Goal: Information Seeking & Learning: Learn about a topic

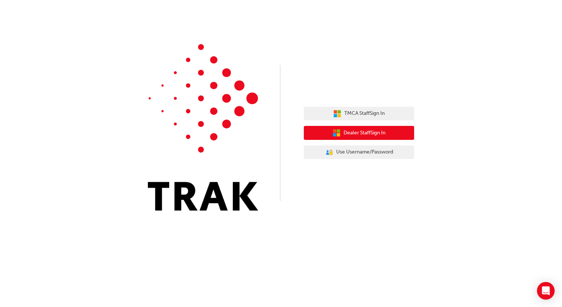
click at [365, 134] on span "Dealer Staff Sign In" at bounding box center [364, 133] width 42 height 8
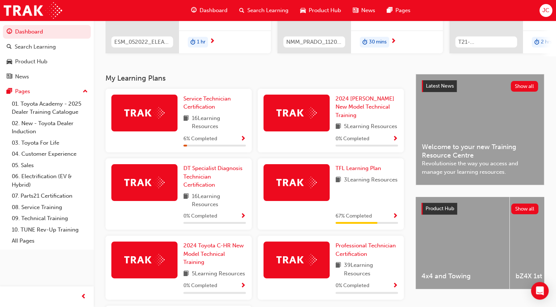
scroll to position [110, 0]
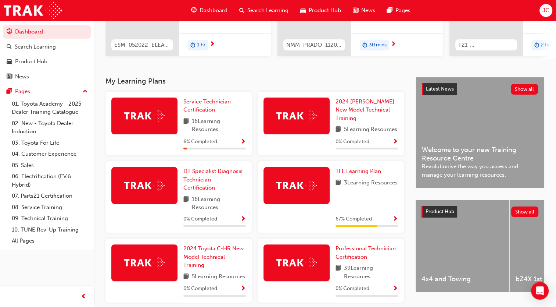
click at [244, 141] on span "Show Progress" at bounding box center [243, 142] width 6 height 7
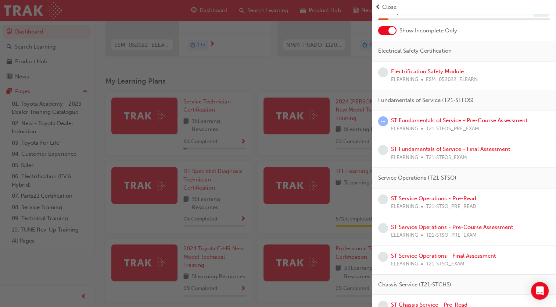
scroll to position [0, 0]
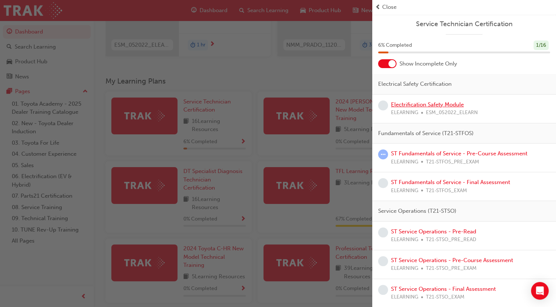
click at [440, 107] on link "Electrification Safety Module" at bounding box center [427, 104] width 73 height 7
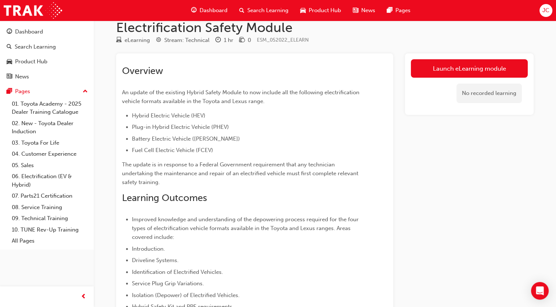
scroll to position [10, 0]
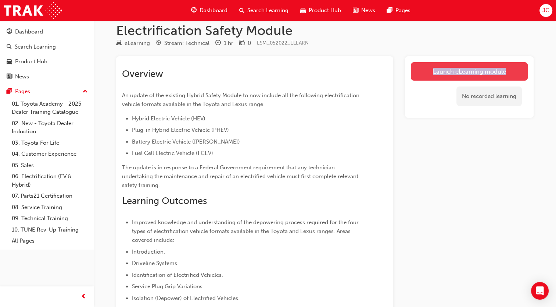
drag, startPoint x: 431, startPoint y: 86, endPoint x: 434, endPoint y: 70, distance: 16.5
click at [434, 70] on div "Launch eLearning module No recorded learning" at bounding box center [469, 86] width 129 height 61
click at [435, 71] on link "Launch eLearning module" at bounding box center [469, 71] width 117 height 18
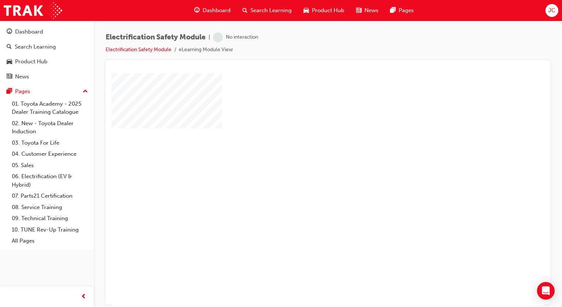
scroll to position [49, 0]
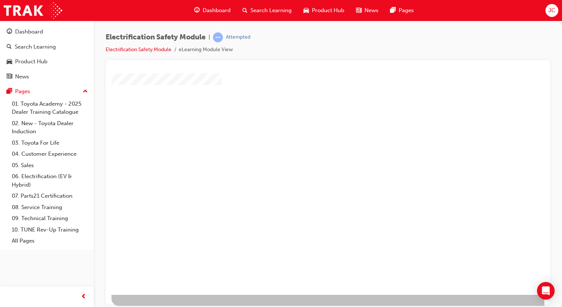
click at [307, 125] on div "play" at bounding box center [307, 125] width 0 height 0
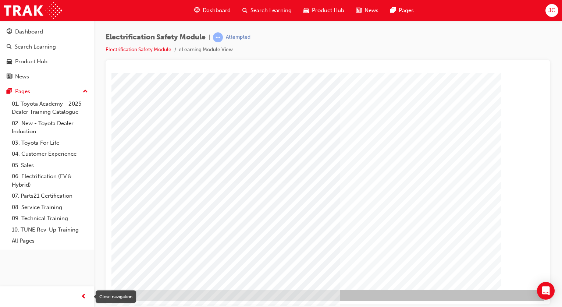
click at [87, 297] on div "button" at bounding box center [83, 296] width 15 height 15
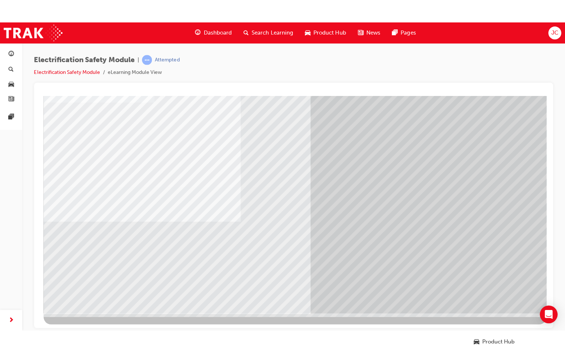
scroll to position [0, 0]
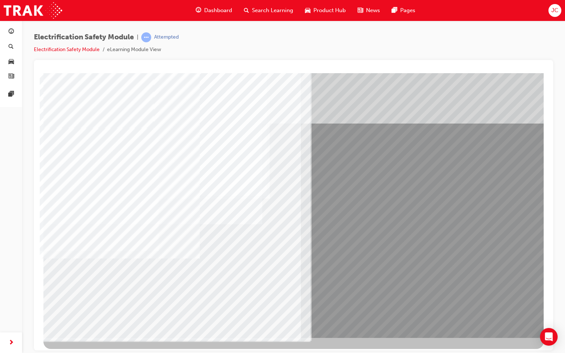
drag, startPoint x: 494, startPoint y: 325, endPoint x: 504, endPoint y: 314, distance: 14.8
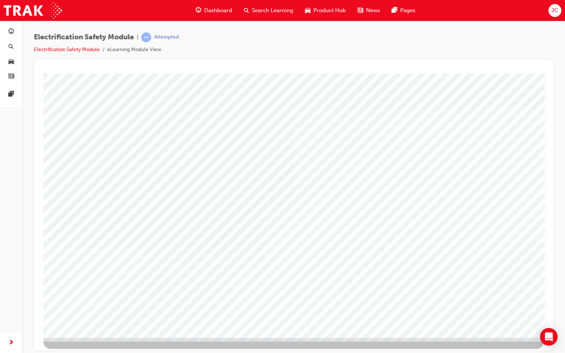
drag, startPoint x: 303, startPoint y: 121, endPoint x: 293, endPoint y: 142, distance: 23.5
click at [293, 142] on div "multistate" at bounding box center [293, 205] width 500 height 265
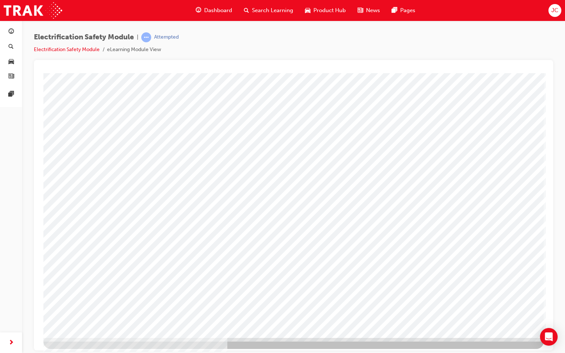
drag, startPoint x: 494, startPoint y: 315, endPoint x: 498, endPoint y: 322, distance: 8.6
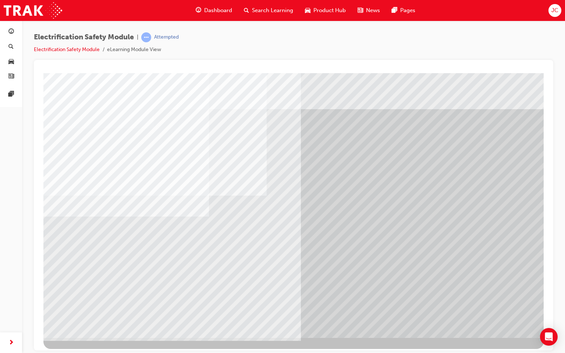
drag, startPoint x: 101, startPoint y: 268, endPoint x: 119, endPoint y: 266, distance: 18.1
click at [119, 266] on div "multistate" at bounding box center [293, 205] width 500 height 265
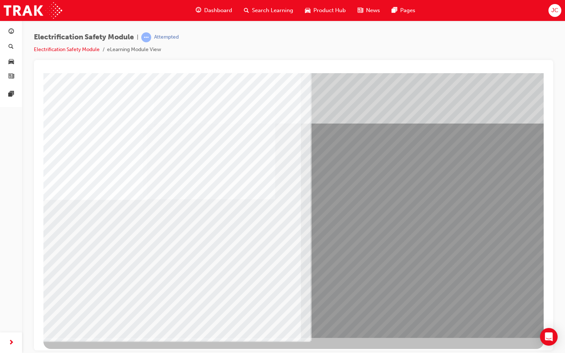
drag, startPoint x: 522, startPoint y: 319, endPoint x: 509, endPoint y: 319, distance: 12.1
click at [509, 306] on div "multistate" at bounding box center [293, 205] width 500 height 265
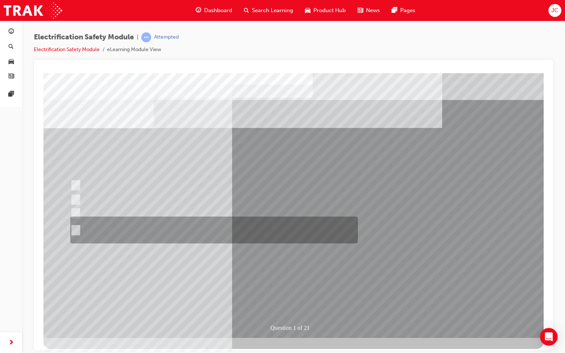
click at [141, 227] on div at bounding box center [211, 229] width 287 height 27
radio input "true"
click at [273, 225] on div at bounding box center [211, 229] width 287 height 27
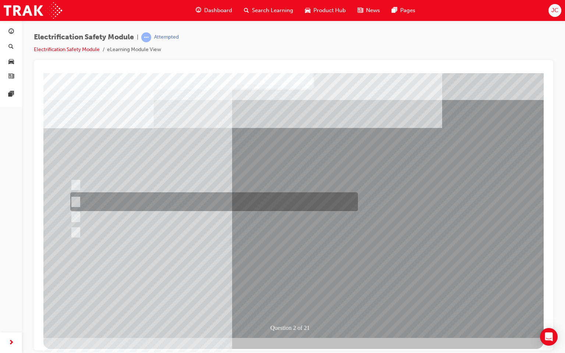
click at [230, 199] on div at bounding box center [211, 201] width 287 height 19
radio input "true"
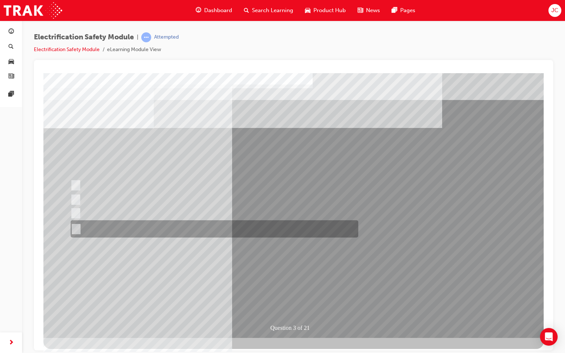
click at [157, 235] on div at bounding box center [212, 228] width 287 height 17
radio input "true"
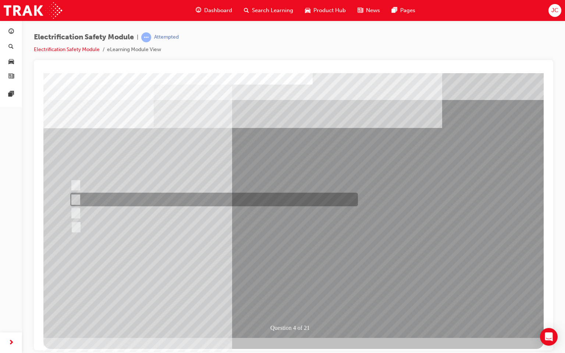
click at [75, 200] on input "EV or H2 labels on the License Plate." at bounding box center [74, 200] width 8 height 8
checkbox input "true"
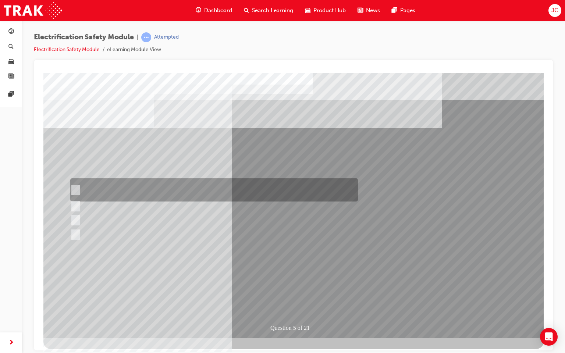
click at [85, 190] on div at bounding box center [211, 189] width 287 height 23
checkbox input "true"
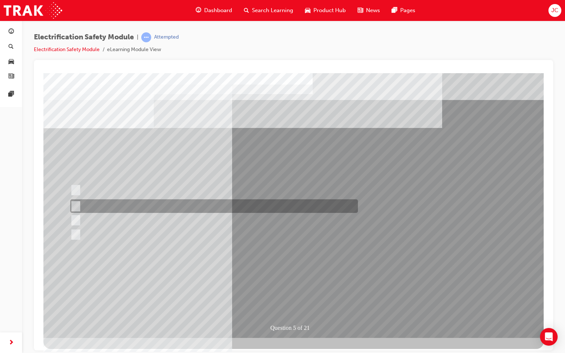
click at [162, 205] on div at bounding box center [211, 206] width 287 height 14
checkbox input "true"
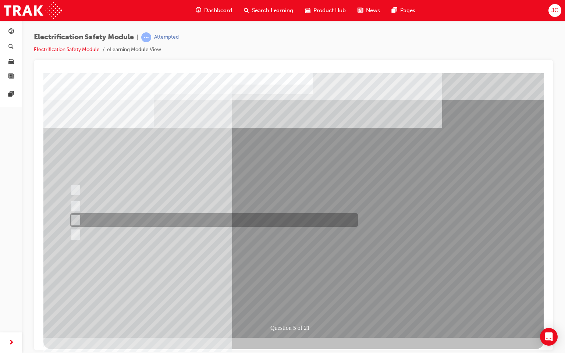
click at [157, 220] on div at bounding box center [211, 220] width 287 height 14
click at [159, 222] on div at bounding box center [211, 220] width 287 height 14
click at [156, 221] on div at bounding box center [211, 220] width 287 height 14
checkbox input "true"
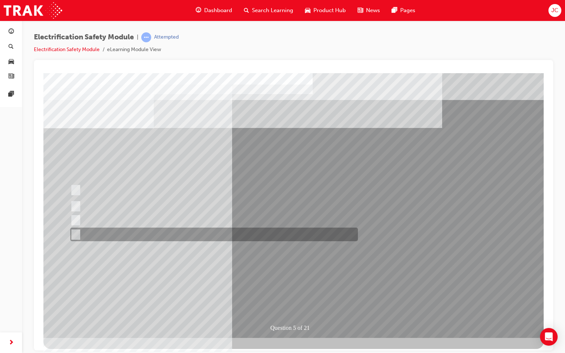
click at [159, 239] on div at bounding box center [211, 234] width 287 height 14
checkbox input "true"
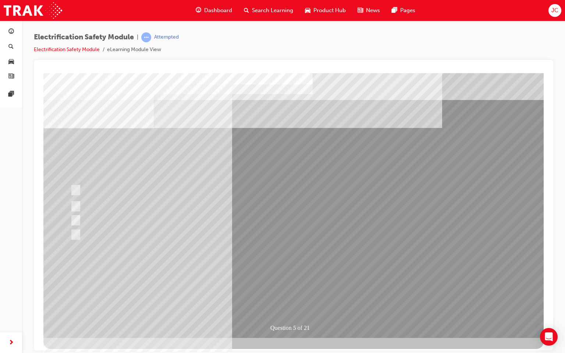
click at [287, 296] on div "Question 5 of 21" at bounding box center [293, 205] width 500 height 265
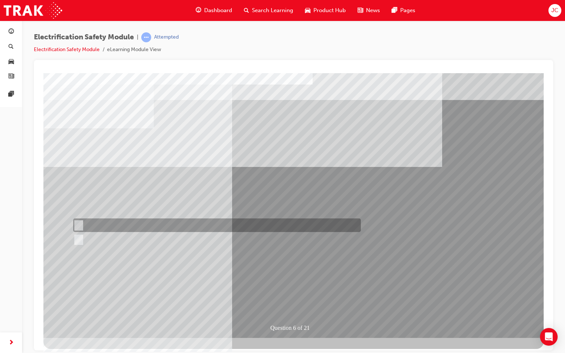
click at [88, 219] on div at bounding box center [214, 225] width 287 height 14
radio input "true"
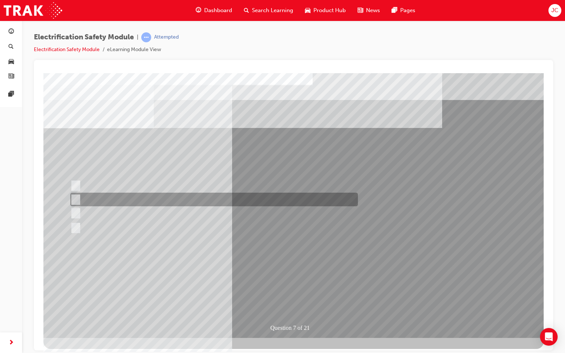
click at [211, 195] on div at bounding box center [211, 200] width 287 height 14
radio input "true"
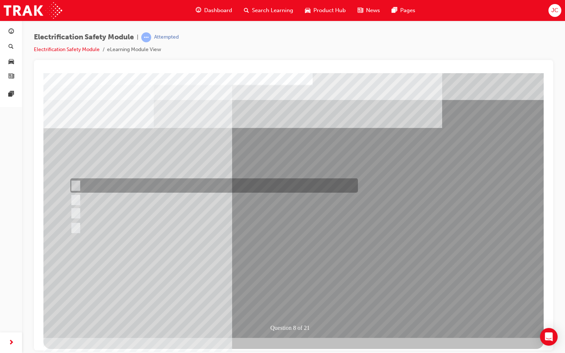
click at [203, 179] on div at bounding box center [211, 185] width 287 height 14
radio input "true"
click at [84, 179] on div at bounding box center [211, 185] width 287 height 14
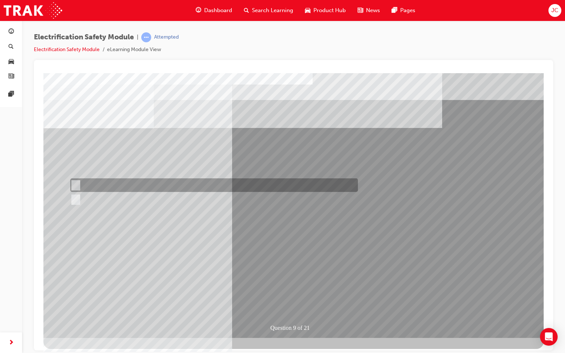
click at [174, 188] on div at bounding box center [211, 185] width 287 height 14
radio input "true"
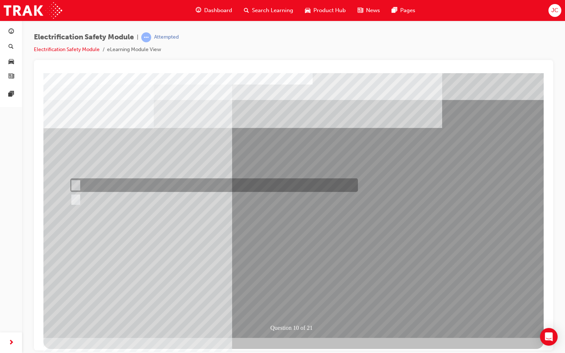
click at [93, 183] on div at bounding box center [211, 185] width 287 height 14
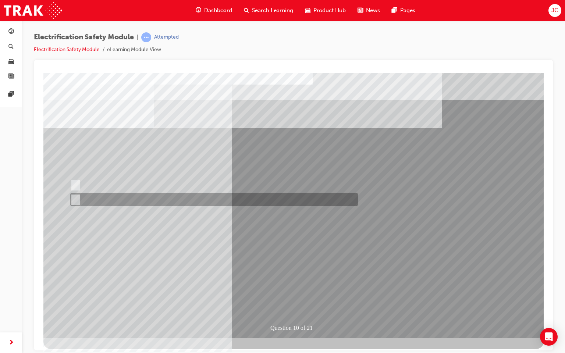
click at [85, 193] on div at bounding box center [211, 200] width 287 height 14
radio input "false"
radio input "true"
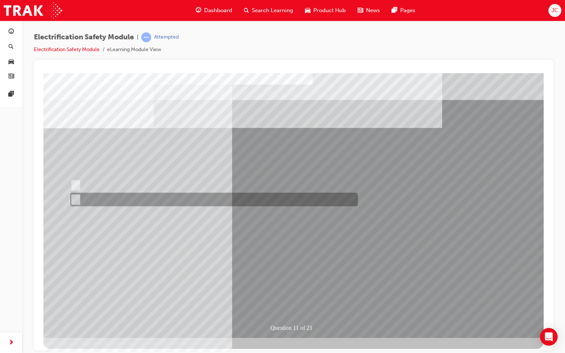
click at [100, 203] on div at bounding box center [211, 200] width 287 height 14
radio input "true"
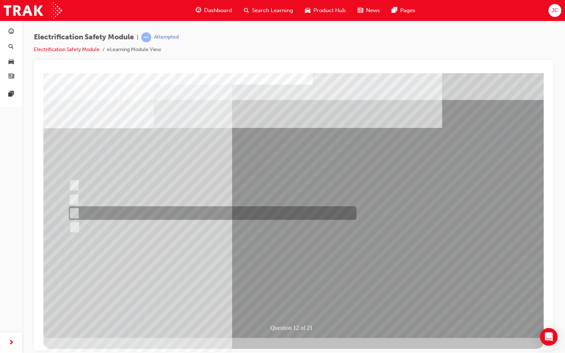
click at [133, 214] on div at bounding box center [210, 213] width 287 height 14
radio input "true"
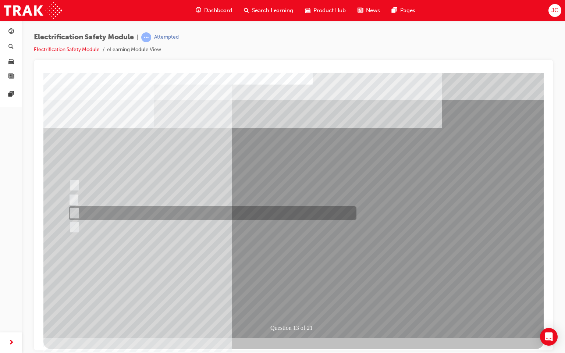
click at [237, 211] on div at bounding box center [210, 213] width 287 height 14
radio input "true"
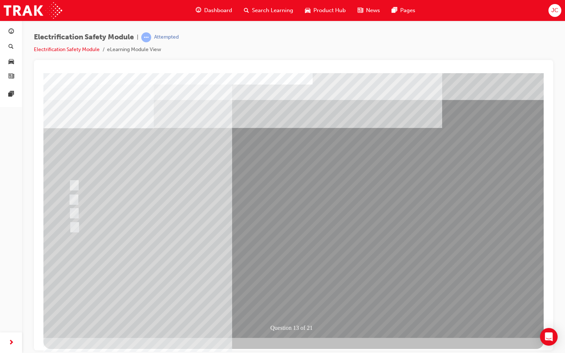
drag, startPoint x: 111, startPoint y: 190, endPoint x: 119, endPoint y: 180, distance: 12.5
click at [119, 180] on div at bounding box center [210, 185] width 287 height 14
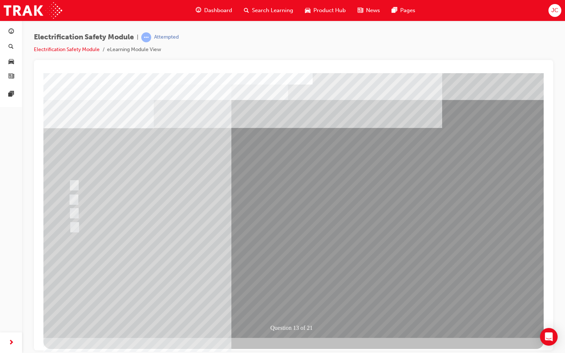
click at [119, 180] on div at bounding box center [210, 185] width 287 height 14
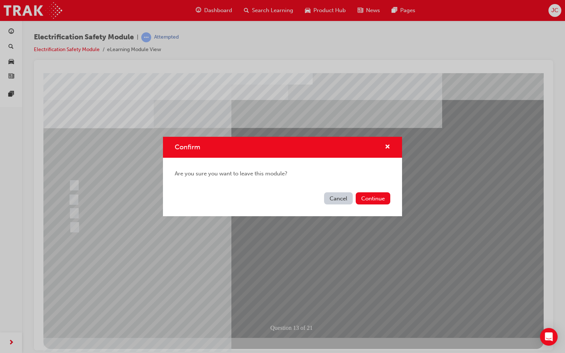
click at [338, 200] on button "Cancel" at bounding box center [338, 198] width 29 height 12
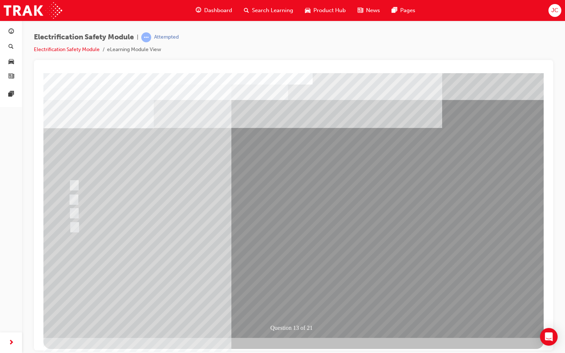
drag, startPoint x: 195, startPoint y: 44, endPoint x: 203, endPoint y: 27, distance: 18.8
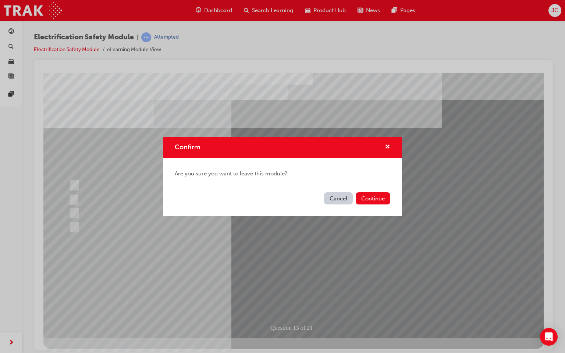
click at [340, 199] on button "Cancel" at bounding box center [338, 198] width 29 height 12
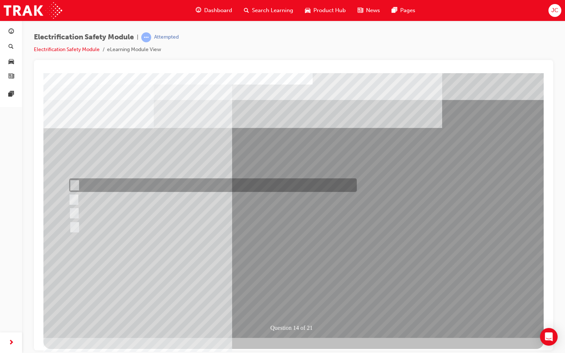
click at [124, 182] on div at bounding box center [210, 185] width 287 height 14
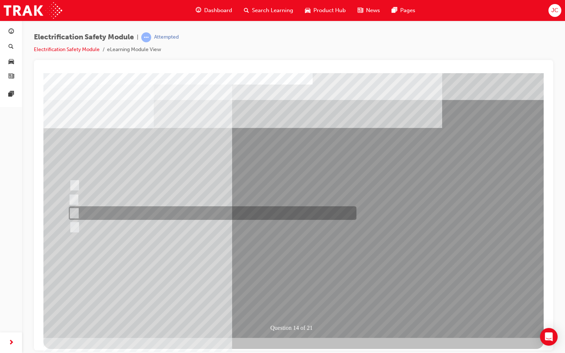
click at [119, 213] on div at bounding box center [210, 213] width 287 height 14
radio input "false"
radio input "true"
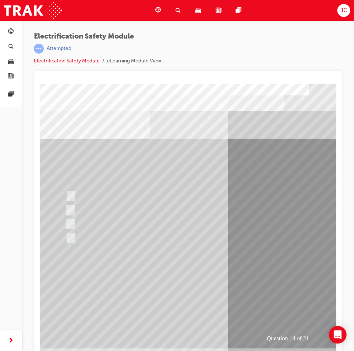
click at [120, 196] on div at bounding box center [206, 196] width 287 height 14
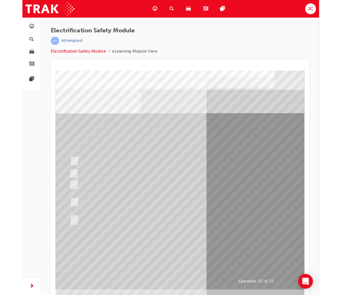
scroll to position [4, 12]
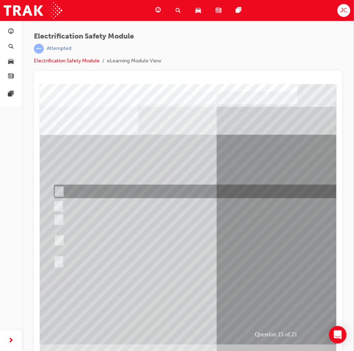
click at [164, 189] on div at bounding box center [194, 192] width 287 height 14
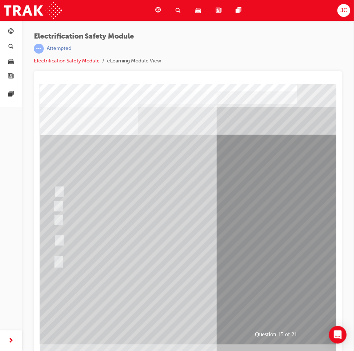
drag, startPoint x: 185, startPoint y: 121, endPoint x: 317, endPoint y: 82, distance: 137.5
click at [317, 82] on html "Question 15 of 21 Loading..." at bounding box center [176, 81] width 296 height 3
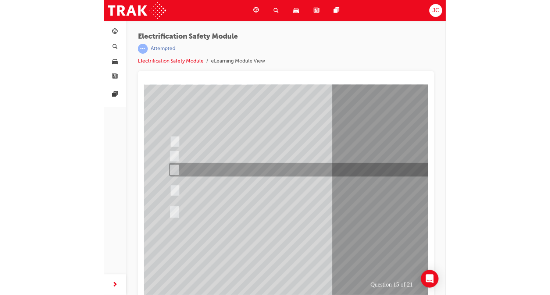
scroll to position [60, 0]
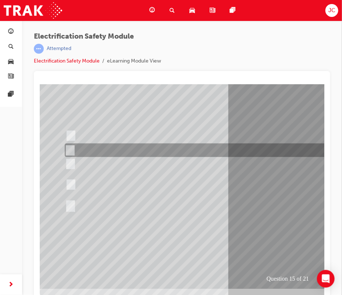
click at [186, 149] on div at bounding box center [205, 150] width 287 height 14
radio input "false"
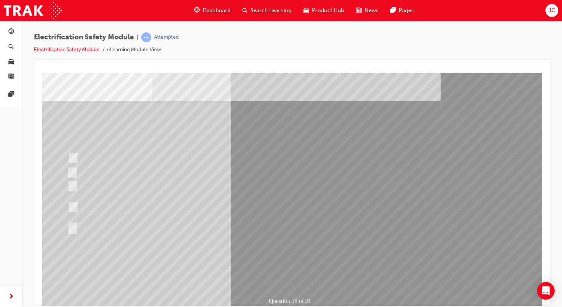
scroll to position [28, 0]
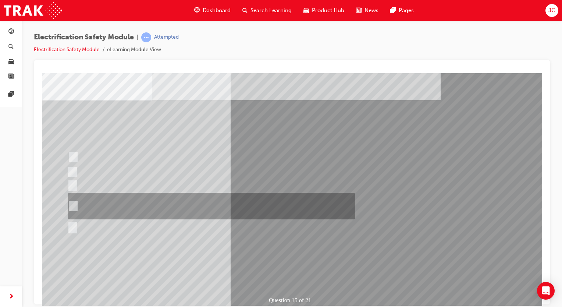
click at [141, 215] on div at bounding box center [209, 206] width 287 height 26
radio input "false"
radio input "true"
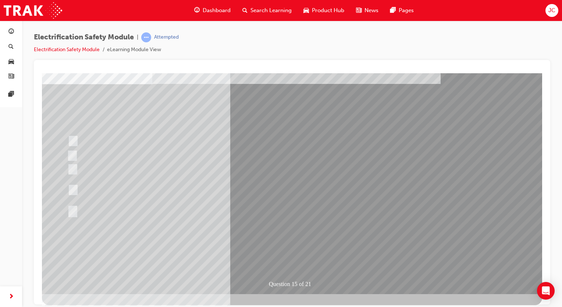
scroll to position [45, 0]
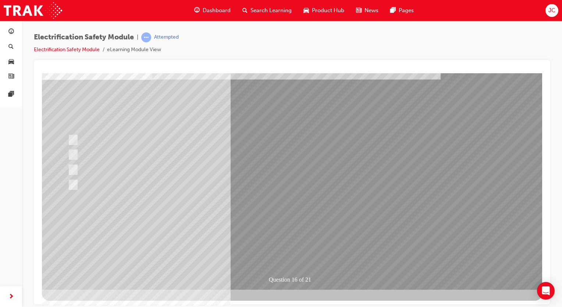
scroll to position [49, 0]
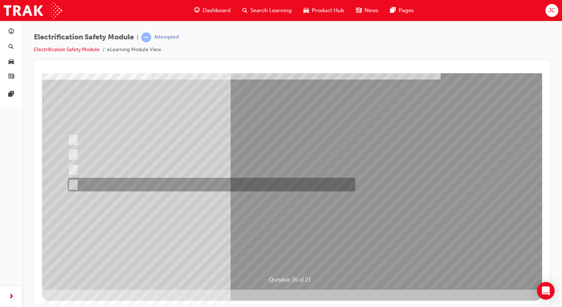
click at [193, 187] on div at bounding box center [209, 185] width 287 height 14
radio input "true"
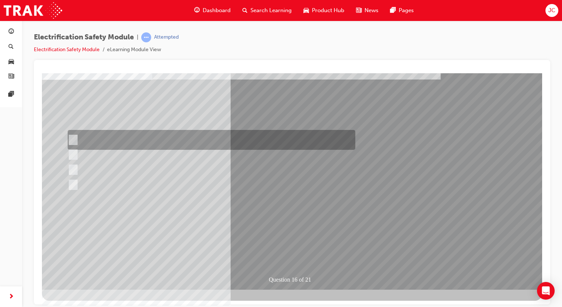
click at [124, 140] on div at bounding box center [209, 140] width 287 height 20
radio input "true"
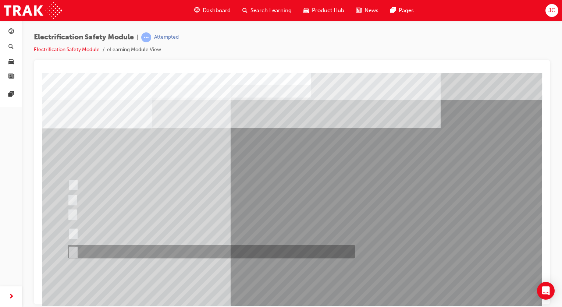
click at [131, 251] on div at bounding box center [209, 251] width 287 height 14
radio input "true"
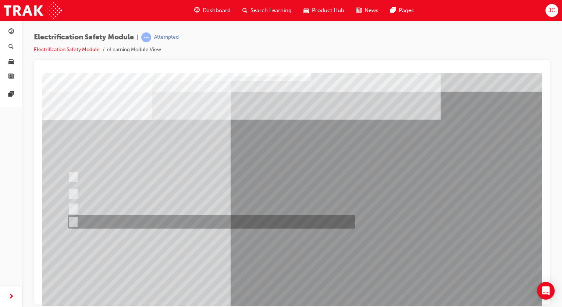
scroll to position [10, 0]
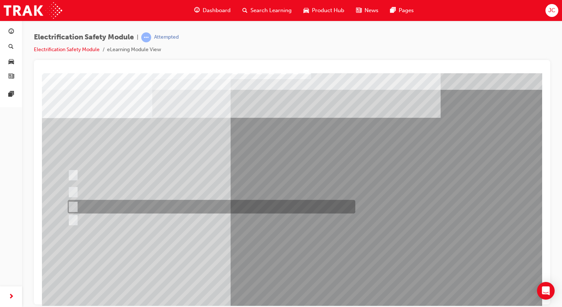
click at [209, 207] on div at bounding box center [209, 207] width 287 height 14
radio input "true"
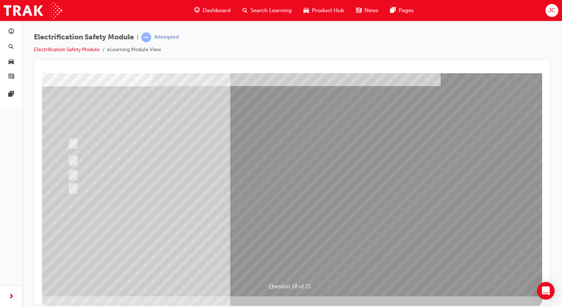
scroll to position [42, 0]
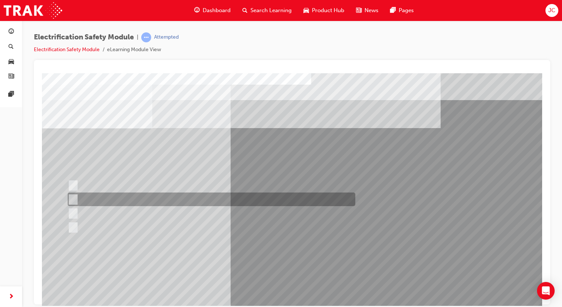
click at [153, 199] on div at bounding box center [209, 199] width 287 height 14
radio input "true"
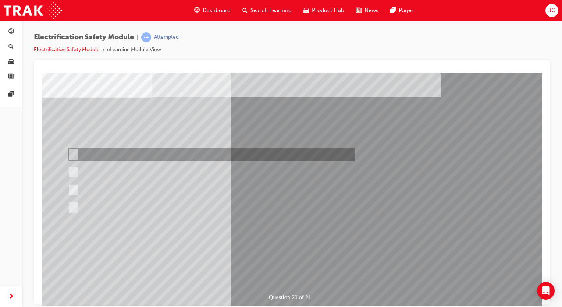
scroll to position [32, 0]
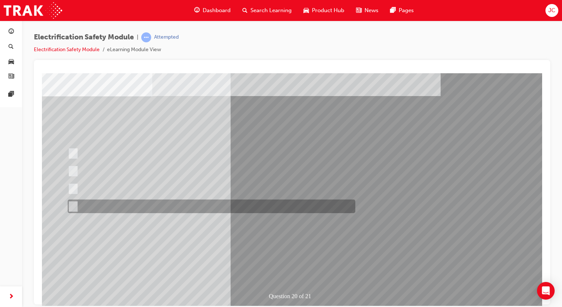
click at [157, 205] on div at bounding box center [209, 206] width 287 height 14
radio input "true"
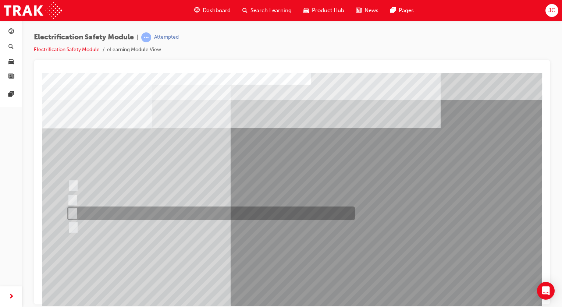
scroll to position [0, 0]
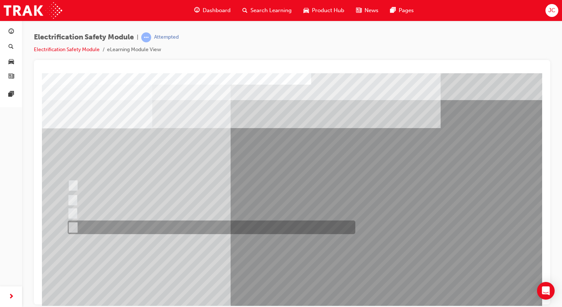
click at [160, 229] on div at bounding box center [209, 227] width 287 height 14
radio input "true"
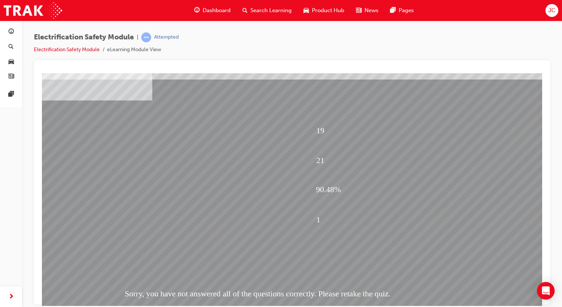
scroll to position [49, 0]
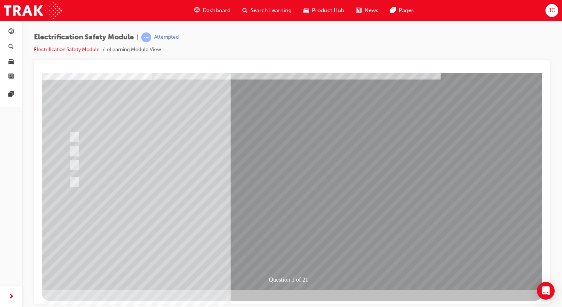
scroll to position [0, 0]
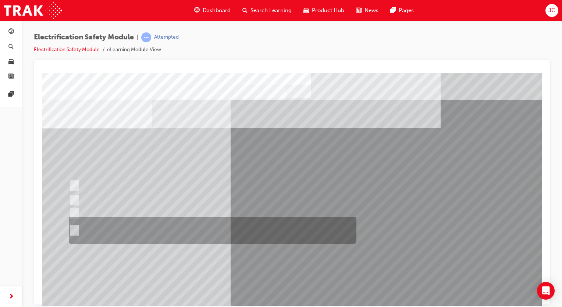
click at [189, 232] on div at bounding box center [210, 229] width 287 height 27
radio input "true"
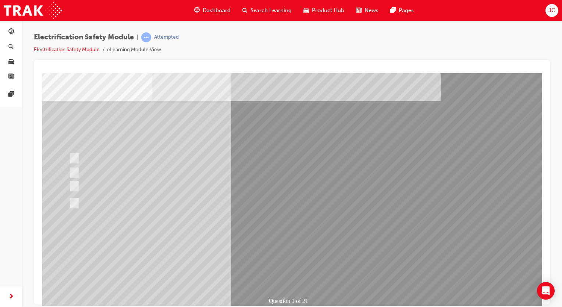
scroll to position [28, 0]
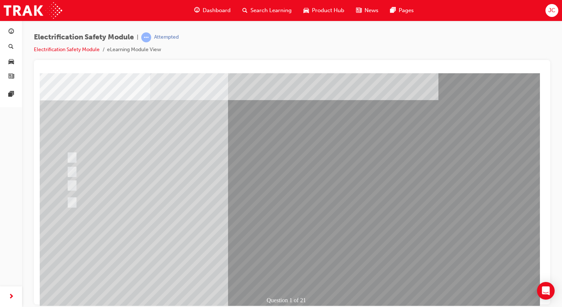
scroll to position [0, 0]
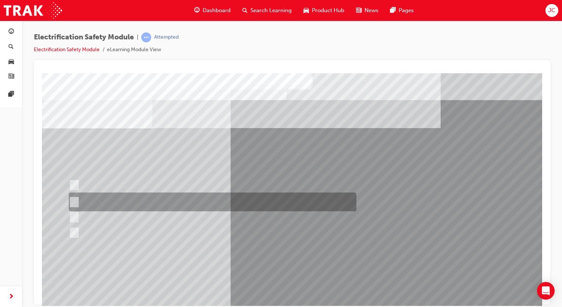
click at [212, 197] on div at bounding box center [210, 201] width 287 height 19
radio input "true"
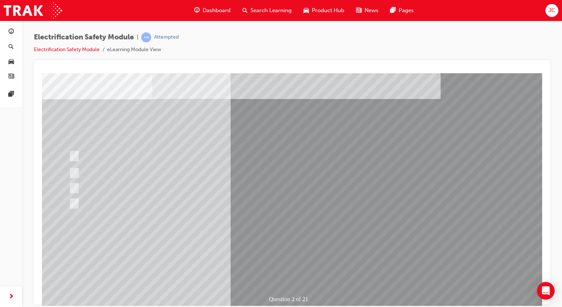
scroll to position [34, 0]
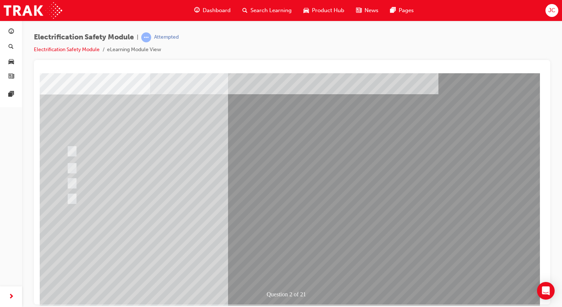
scroll to position [0, 0]
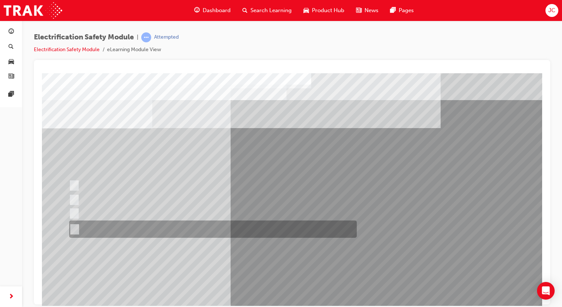
click at [191, 232] on div at bounding box center [210, 228] width 287 height 17
radio input "true"
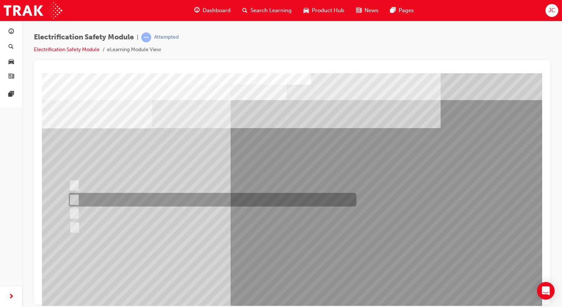
click at [168, 198] on div at bounding box center [210, 200] width 287 height 14
checkbox input "true"
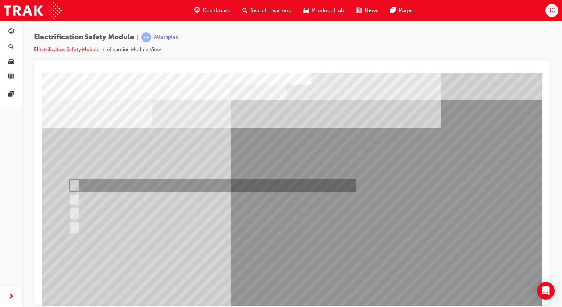
click at [118, 183] on div at bounding box center [210, 185] width 287 height 14
checkbox input "true"
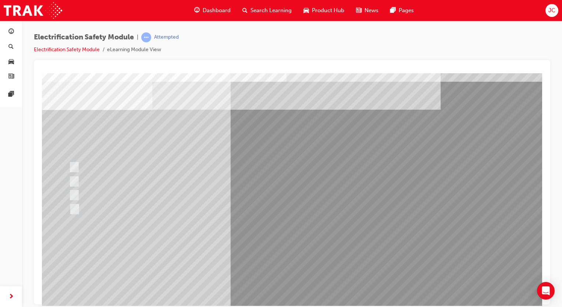
scroll to position [19, 0]
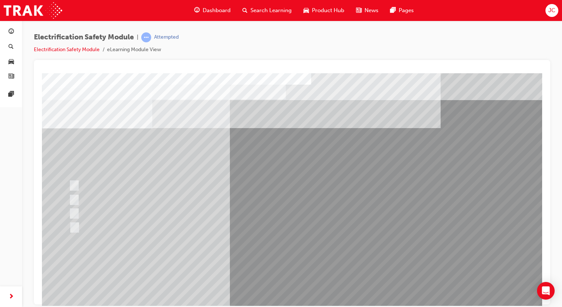
click at [90, 53] on li "Electrification Safety Module" at bounding box center [70, 50] width 73 height 8
click at [88, 49] on link "Electrification Safety Module" at bounding box center [67, 49] width 66 height 6
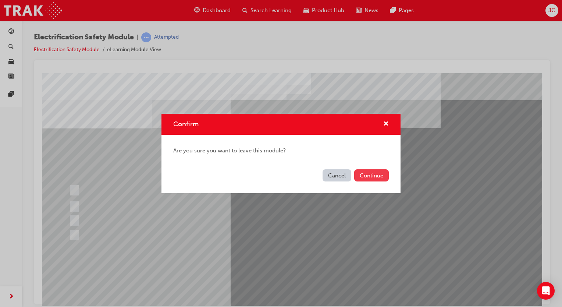
click at [380, 178] on button "Continue" at bounding box center [371, 175] width 35 height 12
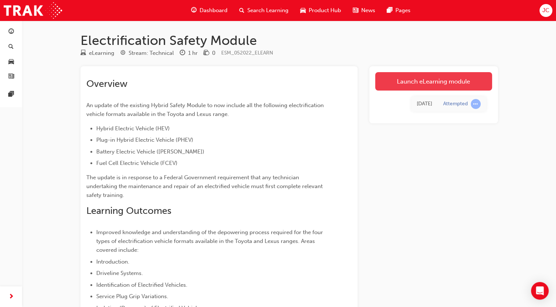
click at [423, 85] on link "Launch eLearning module" at bounding box center [433, 81] width 117 height 18
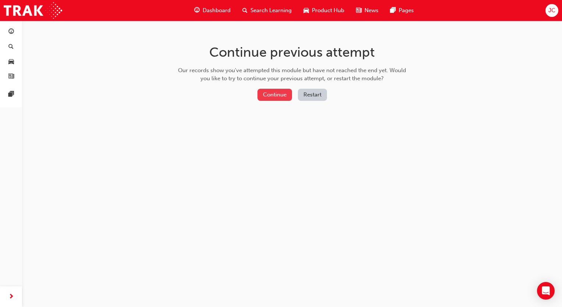
click at [287, 92] on button "Continue" at bounding box center [274, 95] width 35 height 12
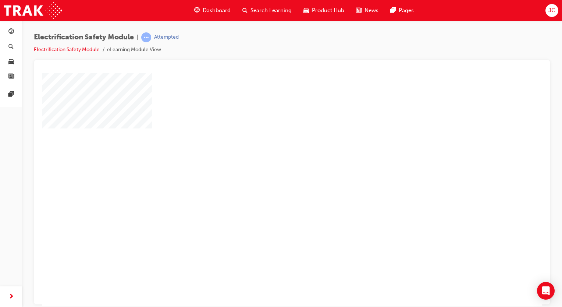
scroll to position [49, 3]
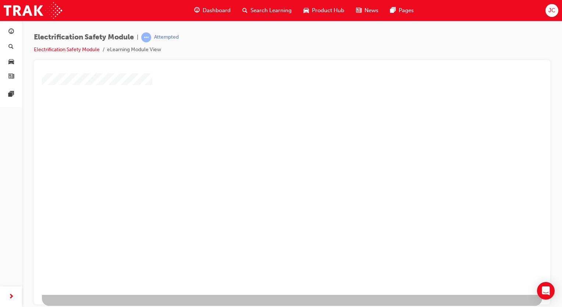
click at [266, 147] on div at bounding box center [292, 161] width 500 height 265
click at [270, 125] on div "play" at bounding box center [270, 125] width 0 height 0
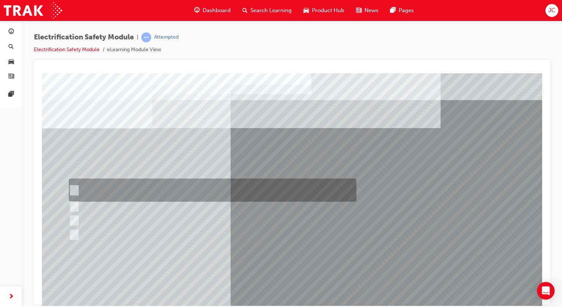
click at [171, 179] on div at bounding box center [210, 189] width 287 height 23
click at [198, 182] on div at bounding box center [210, 189] width 287 height 23
click at [75, 184] on div at bounding box center [210, 189] width 287 height 23
checkbox input "true"
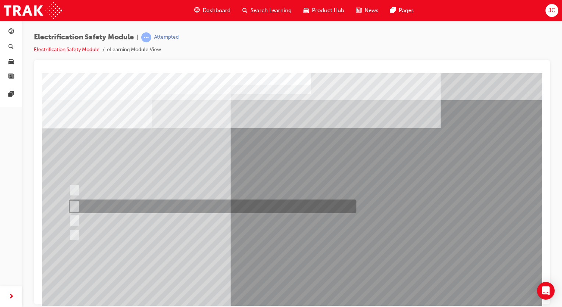
click at [76, 206] on input "The Main Display will show the power flow for the driveline." at bounding box center [72, 206] width 8 height 8
checkbox input "true"
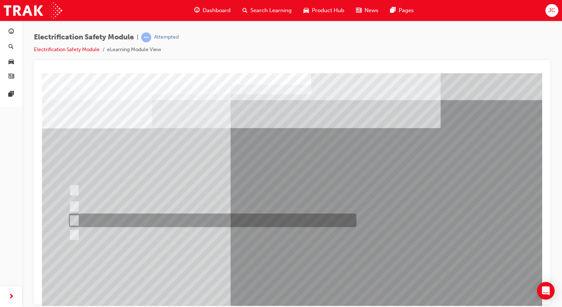
click at [75, 222] on input "Vehicle Motive Force selection types illuminated e.g. (EV/HV)." at bounding box center [72, 220] width 8 height 8
checkbox input "true"
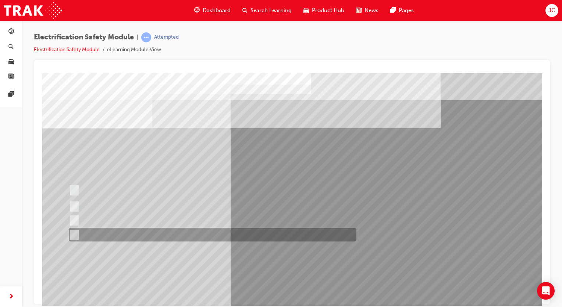
click at [75, 239] on div at bounding box center [210, 234] width 287 height 14
checkbox input "true"
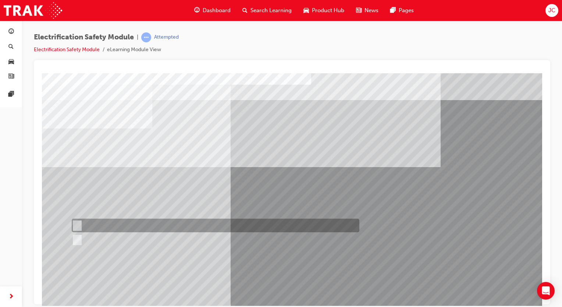
click at [109, 227] on div at bounding box center [213, 225] width 287 height 14
radio input "true"
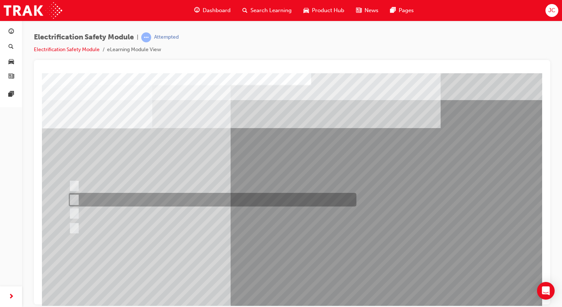
click at [197, 196] on div at bounding box center [210, 200] width 287 height 14
radio input "true"
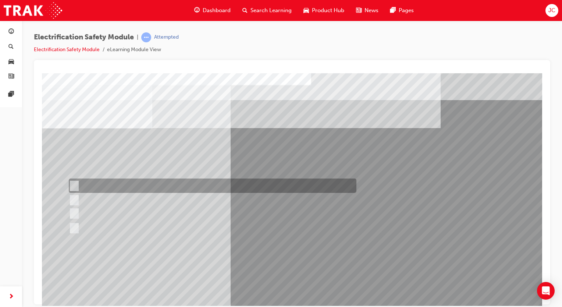
click at [190, 186] on div at bounding box center [210, 185] width 287 height 14
radio input "true"
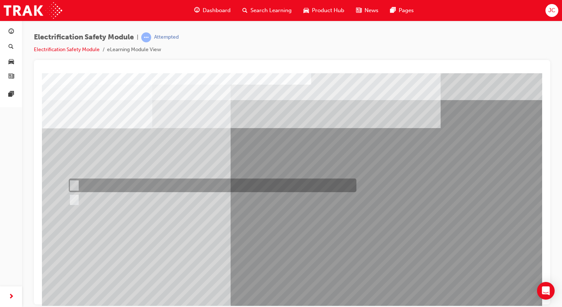
click at [97, 182] on div at bounding box center [210, 185] width 287 height 14
radio input "true"
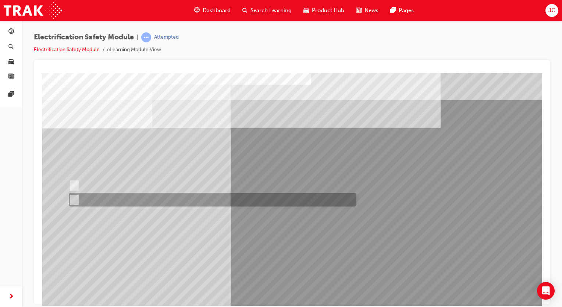
click at [91, 198] on div at bounding box center [210, 200] width 287 height 14
radio input "true"
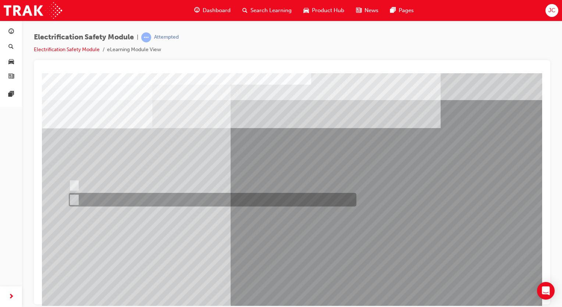
click at [88, 202] on div at bounding box center [210, 200] width 287 height 14
radio input "true"
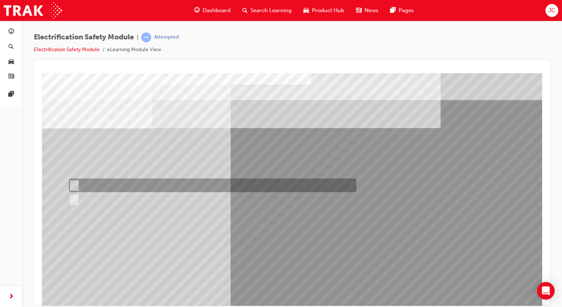
click at [101, 188] on div at bounding box center [210, 185] width 287 height 14
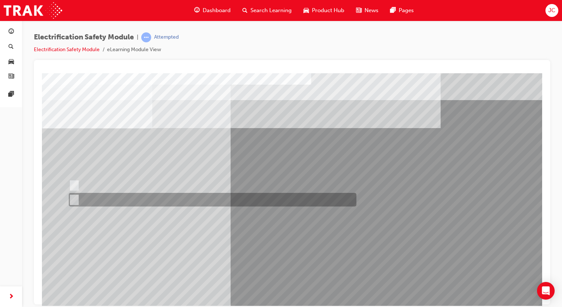
click at [105, 197] on div at bounding box center [210, 200] width 287 height 14
radio input "false"
radio input "true"
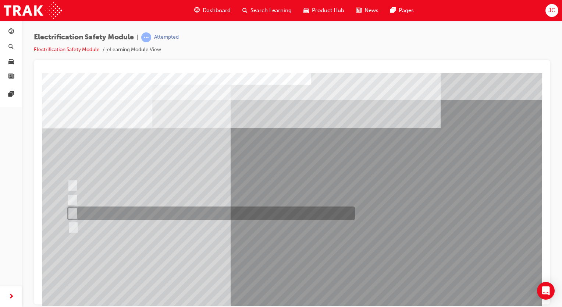
click at [143, 211] on div at bounding box center [208, 213] width 287 height 14
radio input "true"
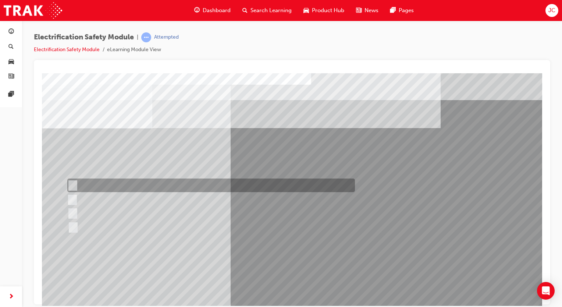
click at [152, 188] on div at bounding box center [208, 185] width 287 height 14
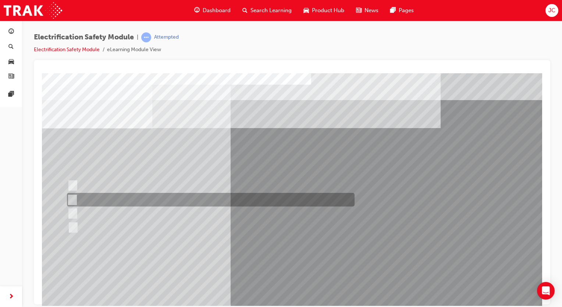
click at [143, 194] on div at bounding box center [208, 200] width 287 height 14
radio input "false"
radio input "true"
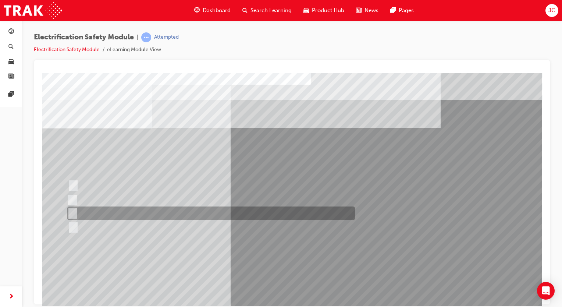
click at [114, 211] on div at bounding box center [208, 213] width 287 height 14
radio input "true"
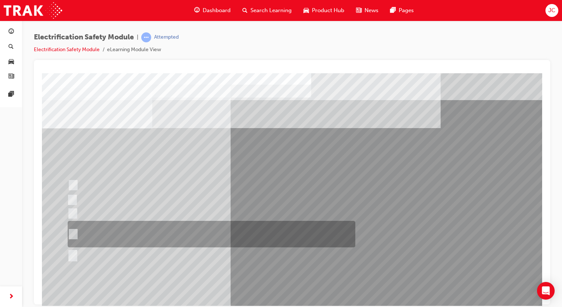
click at [215, 237] on div at bounding box center [209, 234] width 287 height 26
radio input "true"
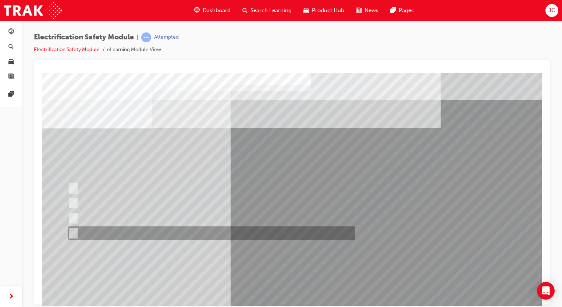
click at [124, 226] on div at bounding box center [209, 233] width 287 height 14
radio input "true"
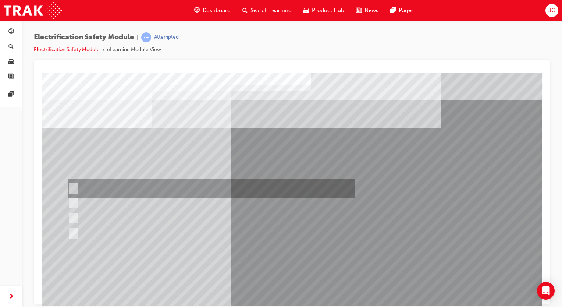
click at [160, 179] on div at bounding box center [209, 188] width 287 height 20
radio input "true"
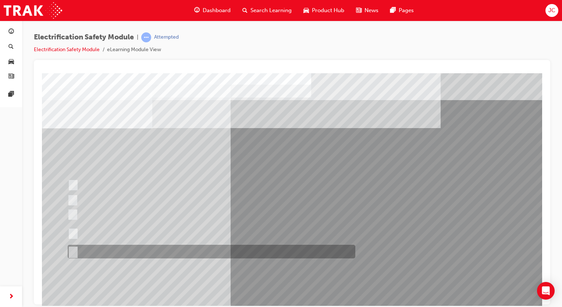
click at [120, 249] on div at bounding box center [209, 251] width 287 height 14
radio input "true"
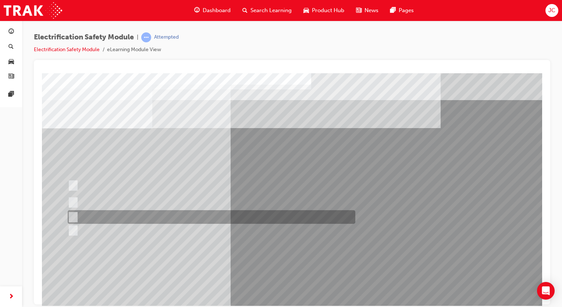
click at [159, 216] on div at bounding box center [209, 217] width 287 height 14
radio input "true"
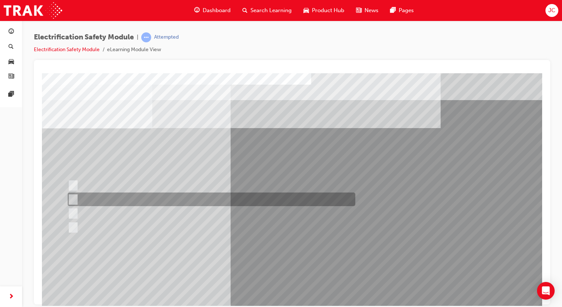
click at [264, 199] on div at bounding box center [209, 199] width 287 height 14
radio input "true"
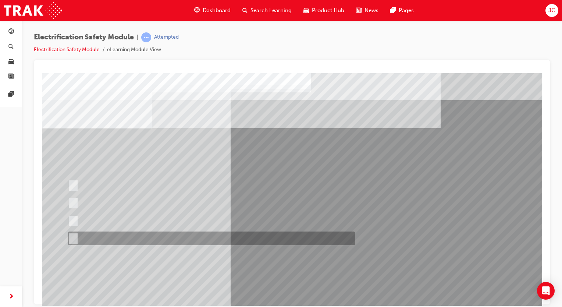
click at [133, 233] on div at bounding box center [209, 238] width 287 height 14
radio input "true"
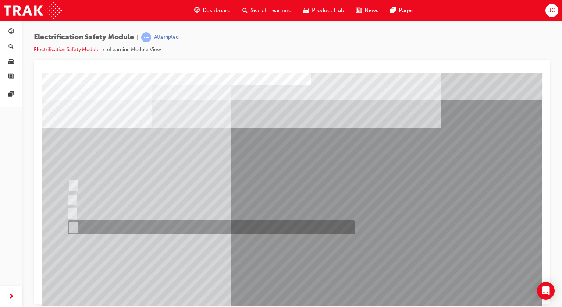
click at [217, 231] on div at bounding box center [209, 227] width 287 height 14
radio input "true"
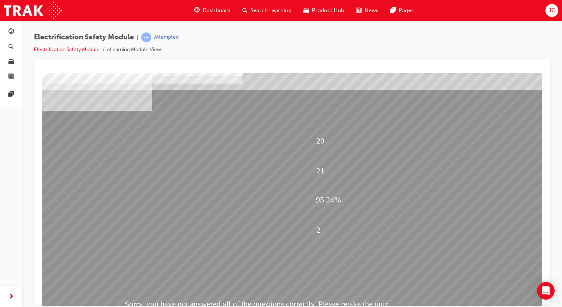
scroll to position [49, 0]
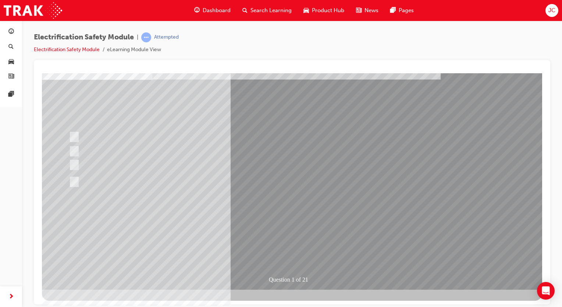
scroll to position [0, 0]
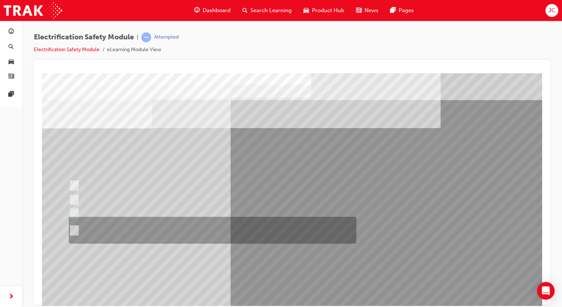
click at [191, 230] on div at bounding box center [210, 229] width 287 height 27
radio input "true"
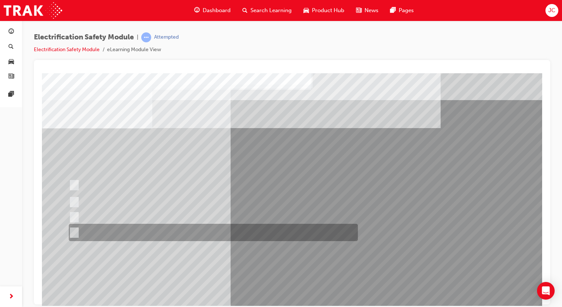
click at [254, 228] on div at bounding box center [211, 231] width 289 height 17
radio input "true"
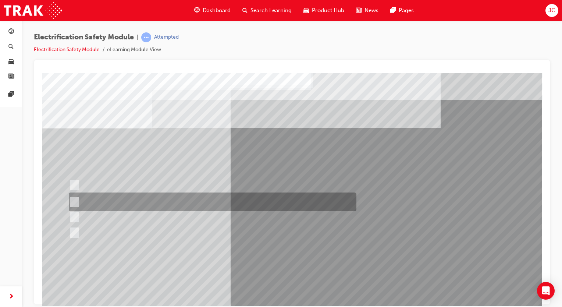
click at [221, 196] on div at bounding box center [210, 201] width 287 height 19
radio input "true"
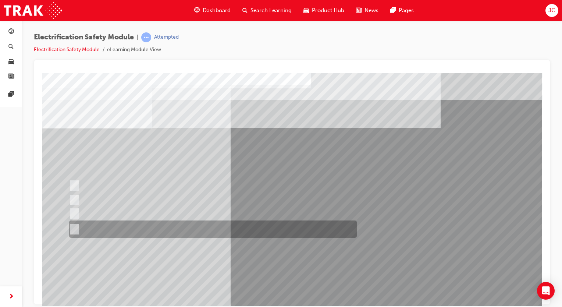
click at [226, 223] on div at bounding box center [210, 228] width 287 height 17
radio input "true"
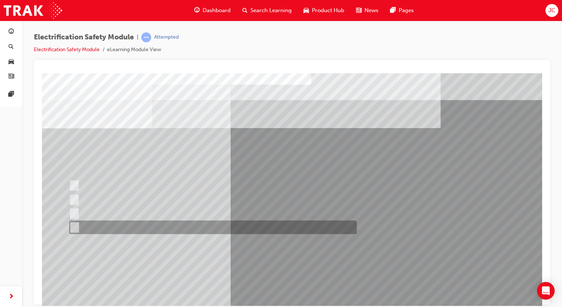
click at [104, 227] on div at bounding box center [210, 227] width 287 height 14
checkbox input "true"
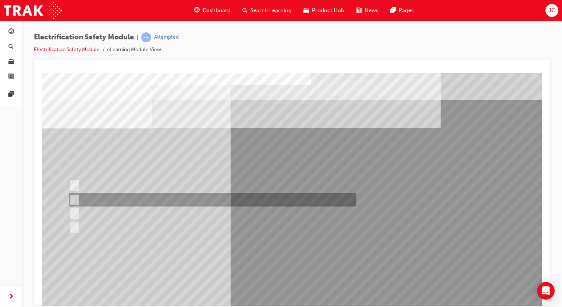
click at [107, 203] on div at bounding box center [210, 200] width 287 height 14
checkbox input "true"
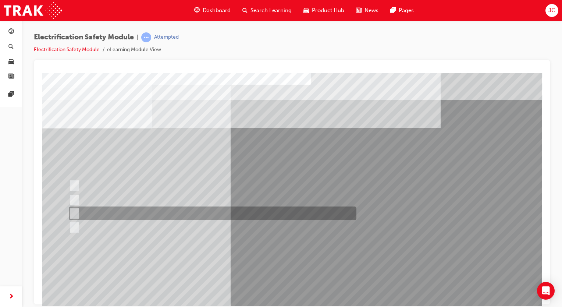
click at [110, 218] on div at bounding box center [210, 213] width 287 height 14
checkbox input "true"
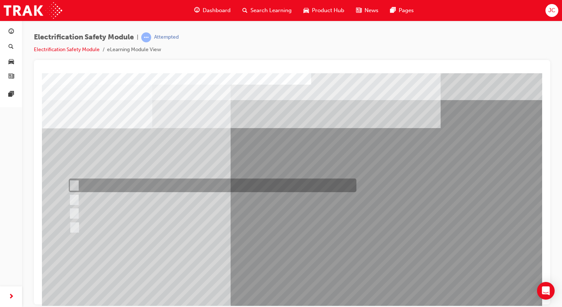
click at [112, 184] on div at bounding box center [210, 185] width 287 height 14
checkbox input "true"
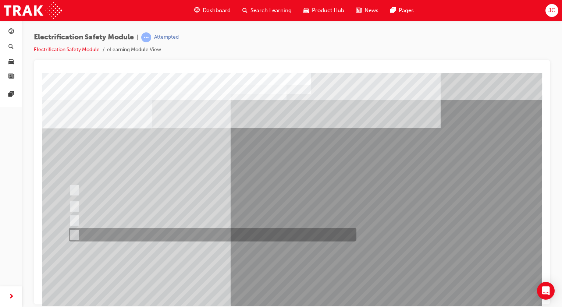
click at [158, 234] on div at bounding box center [210, 234] width 287 height 14
checkbox input "true"
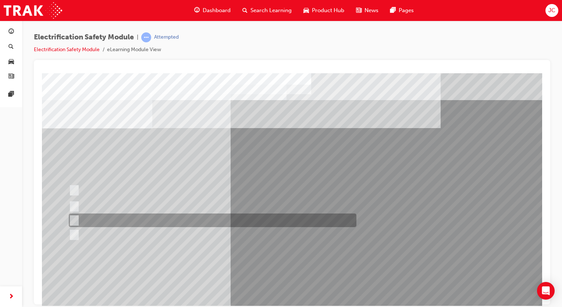
click at [161, 221] on div at bounding box center [210, 220] width 287 height 14
checkbox input "true"
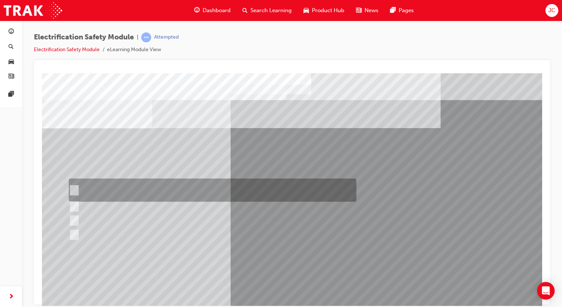
click at [162, 193] on div at bounding box center [210, 189] width 287 height 23
checkbox input "true"
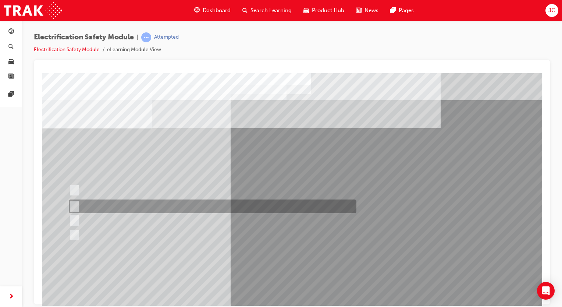
click at [165, 206] on div at bounding box center [210, 206] width 287 height 14
checkbox input "true"
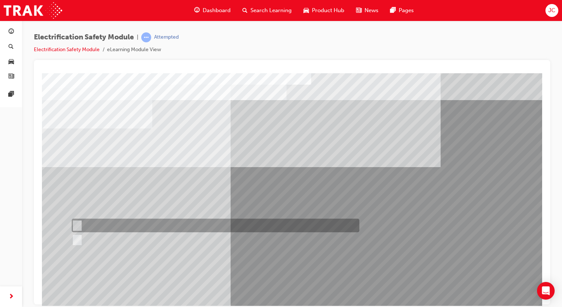
drag, startPoint x: 102, startPoint y: 217, endPoint x: 98, endPoint y: 230, distance: 13.5
click at [98, 230] on div "Question 6 of 21" at bounding box center [292, 205] width 500 height 265
click at [98, 230] on div at bounding box center [213, 225] width 287 height 14
radio input "true"
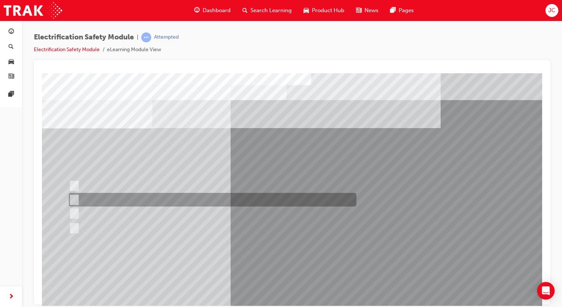
click at [171, 194] on div at bounding box center [210, 200] width 287 height 14
radio input "true"
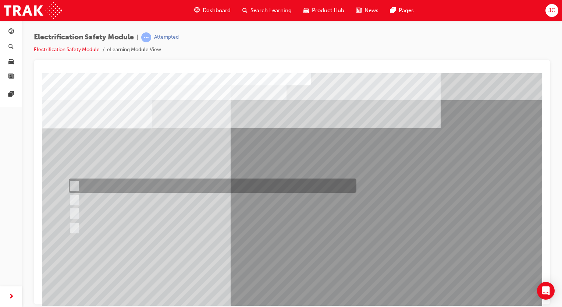
click at [165, 186] on div at bounding box center [210, 185] width 287 height 14
radio input "true"
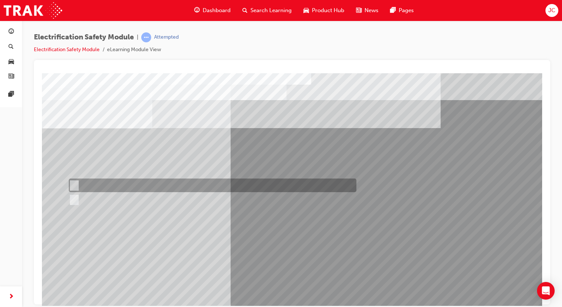
click at [117, 183] on div at bounding box center [210, 185] width 287 height 14
radio input "true"
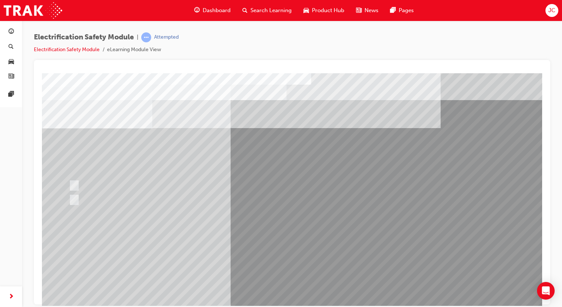
drag, startPoint x: 111, startPoint y: 207, endPoint x: 115, endPoint y: 198, distance: 8.9
click at [115, 198] on div "Question 10 of 21" at bounding box center [292, 205] width 500 height 265
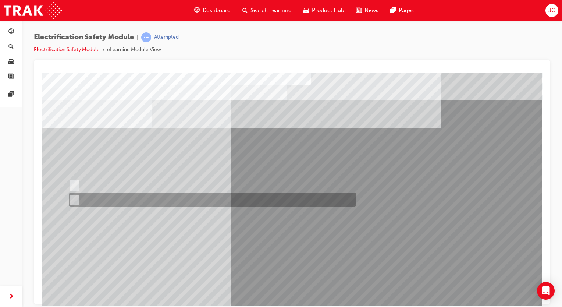
click at [115, 198] on div at bounding box center [210, 200] width 287 height 14
radio input "true"
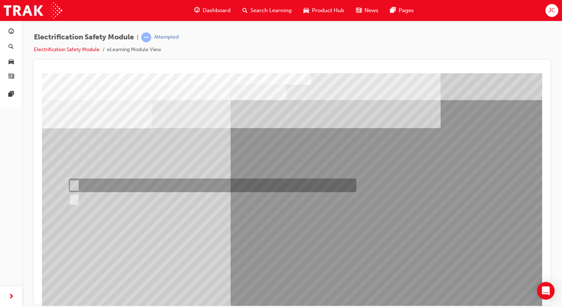
click at [138, 183] on div at bounding box center [210, 185] width 287 height 14
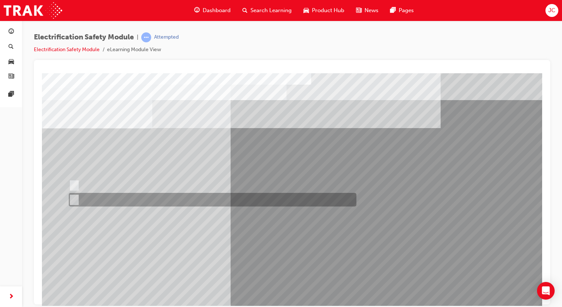
click at [168, 197] on div at bounding box center [210, 200] width 287 height 14
radio input "false"
radio input "true"
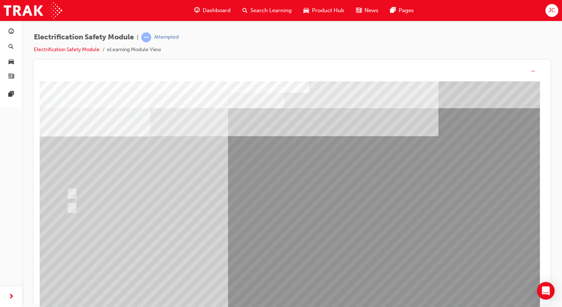
click at [295, 305] on div "Question 11 of 21" at bounding box center [290, 213] width 500 height 265
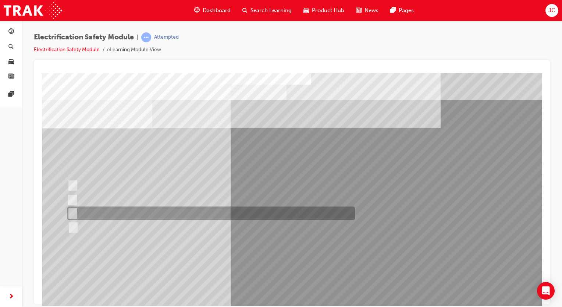
click at [153, 212] on div at bounding box center [208, 213] width 287 height 14
radio input "true"
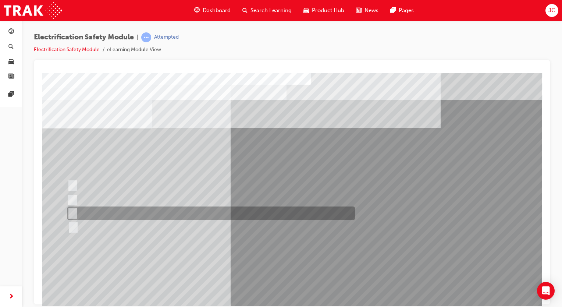
click at [180, 215] on div at bounding box center [208, 213] width 287 height 14
radio input "true"
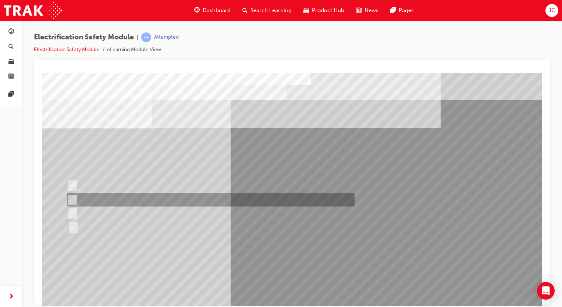
click at [174, 199] on div at bounding box center [208, 200] width 287 height 14
radio input "true"
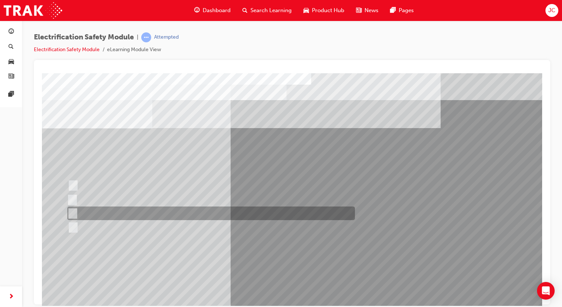
click at [109, 215] on div at bounding box center [208, 213] width 287 height 14
radio input "true"
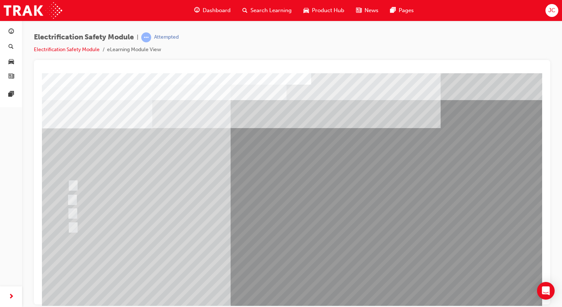
click at [112, 210] on div at bounding box center [208, 213] width 287 height 14
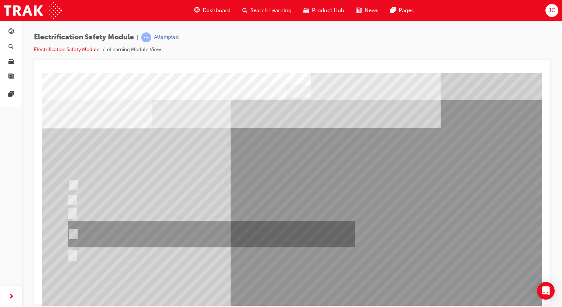
click at [147, 234] on div at bounding box center [209, 234] width 287 height 26
radio input "true"
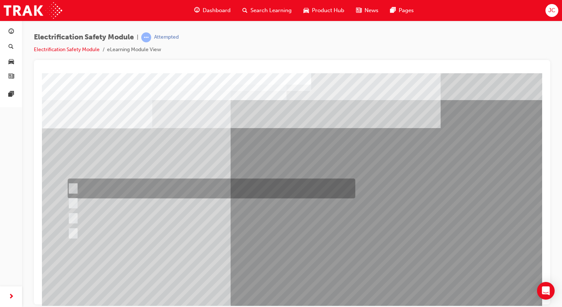
click at [179, 180] on div at bounding box center [209, 188] width 287 height 20
radio input "true"
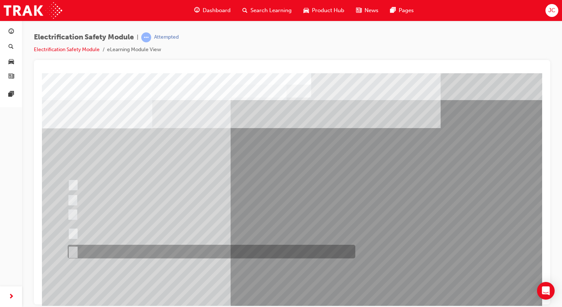
click at [131, 252] on div at bounding box center [209, 251] width 287 height 14
radio input "true"
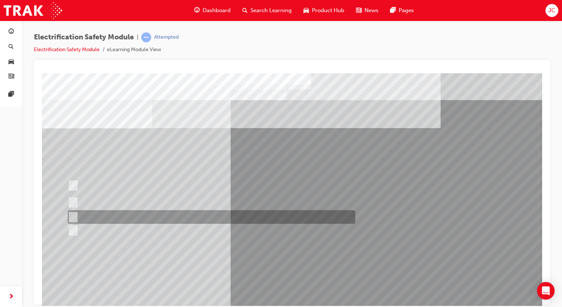
click at [208, 212] on div at bounding box center [209, 217] width 287 height 14
radio input "true"
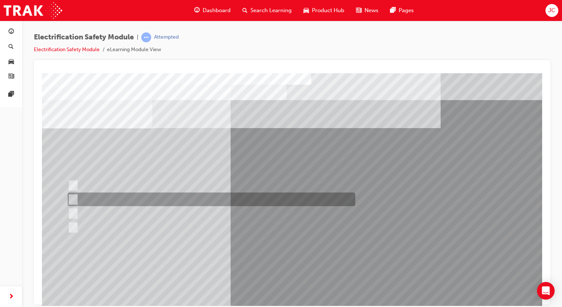
click at [274, 194] on div at bounding box center [209, 199] width 287 height 14
radio input "true"
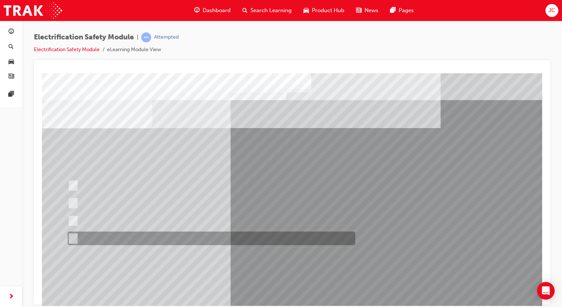
click at [193, 235] on div at bounding box center [209, 238] width 287 height 14
radio input "true"
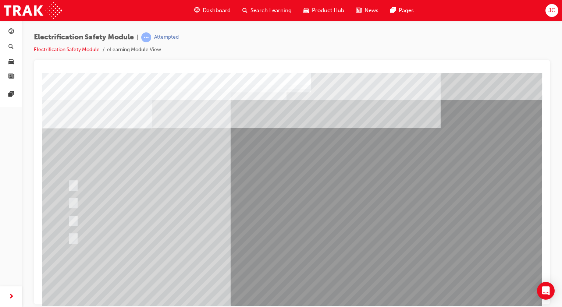
click at [165, 240] on div at bounding box center [209, 238] width 287 height 14
click at [165, 239] on div at bounding box center [209, 238] width 287 height 14
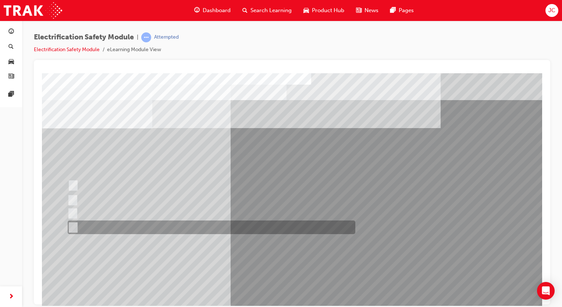
click at [221, 232] on div at bounding box center [209, 227] width 287 height 14
radio input "true"
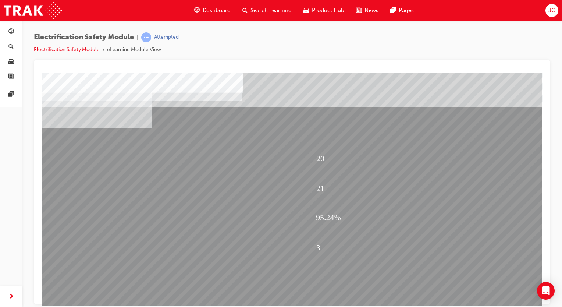
scroll to position [49, 0]
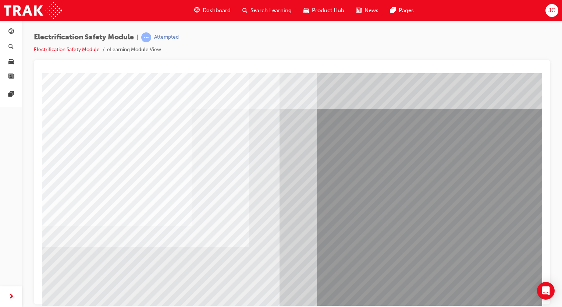
click at [212, 216] on div at bounding box center [292, 205] width 500 height 265
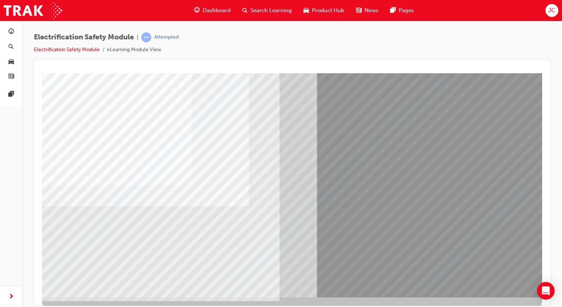
scroll to position [49, 0]
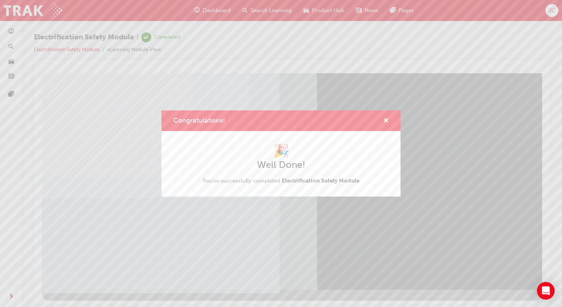
click at [106, 246] on div "Congratulations! 🎉 Well Done! You've successfully completed Electrification Saf…" at bounding box center [281, 153] width 562 height 307
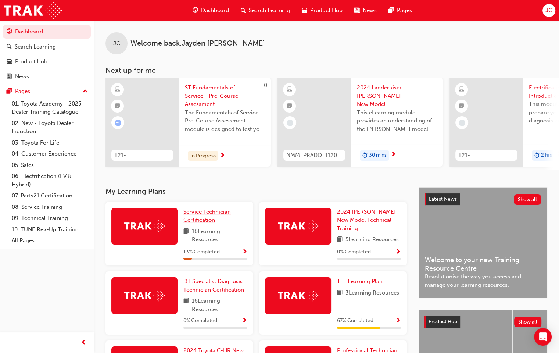
click at [218, 223] on link "Service Technician Certification" at bounding box center [215, 216] width 64 height 17
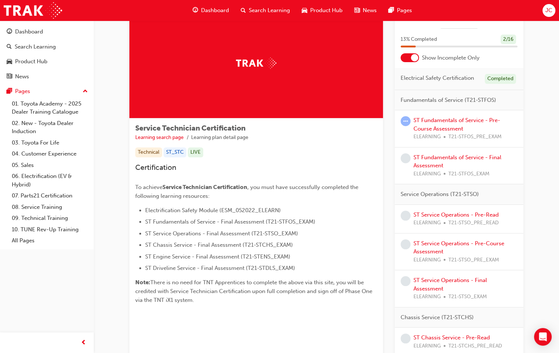
scroll to position [31, 0]
click at [444, 128] on link "ST Fundamentals of Service - Pre-Course Assessment" at bounding box center [456, 124] width 87 height 15
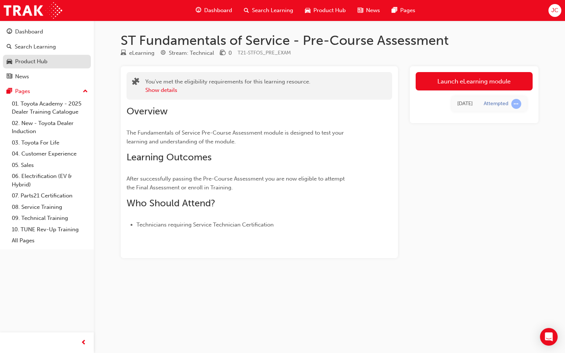
click at [48, 63] on div "Product Hub" at bounding box center [47, 61] width 80 height 9
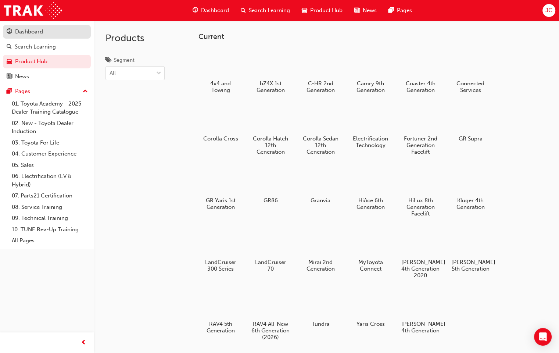
click at [56, 33] on div "Dashboard" at bounding box center [47, 31] width 80 height 9
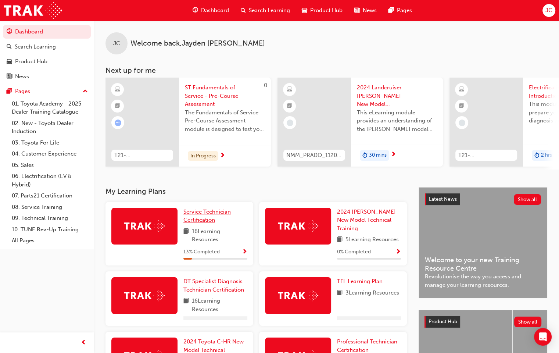
click at [205, 216] on span "Service Technician Certification" at bounding box center [206, 215] width 47 height 15
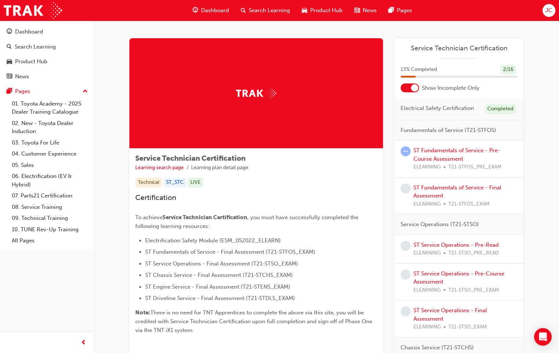
click at [429, 109] on span "Electrical Safety Certification" at bounding box center [438, 108] width 74 height 8
click at [465, 148] on link "ST Fundamentals of Service - Pre-Course Assessment" at bounding box center [456, 154] width 87 height 15
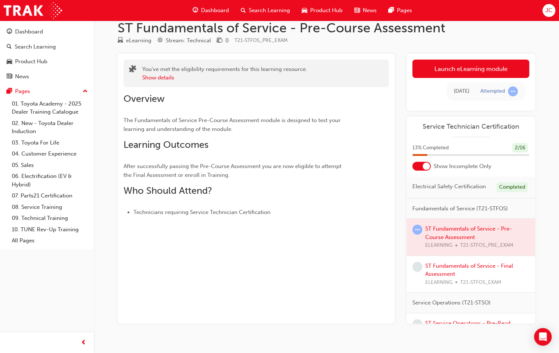
scroll to position [9, 0]
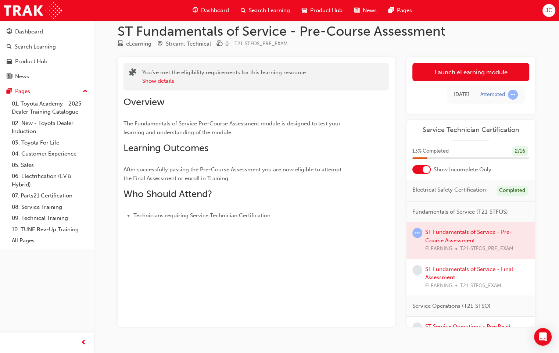
click at [440, 194] on span "Electrical Safety Certification" at bounding box center [449, 190] width 74 height 8
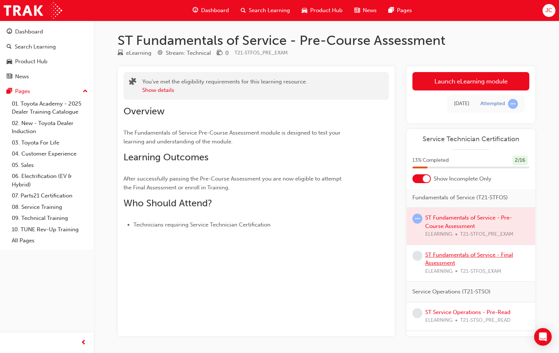
scroll to position [25, 0]
click at [444, 262] on link "ST Fundamentals of Service - Final Assessment" at bounding box center [469, 257] width 88 height 15
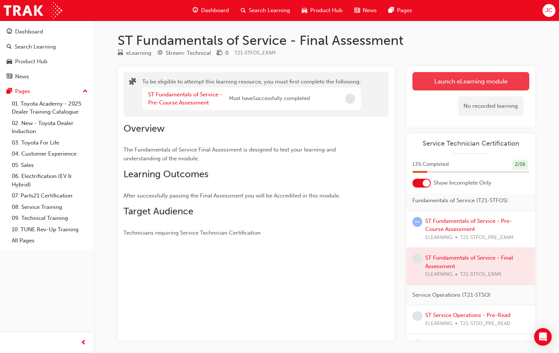
click at [469, 79] on button "Launch eLearning module" at bounding box center [470, 81] width 117 height 18
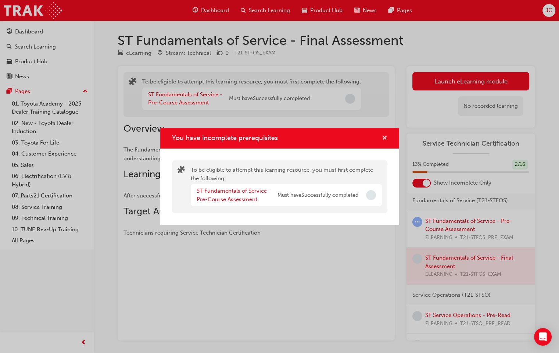
click at [383, 138] on span "cross-icon" at bounding box center [385, 138] width 6 height 7
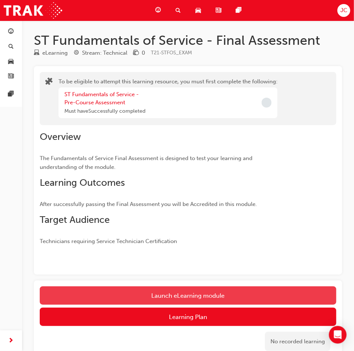
click at [198, 300] on button "Launch eLearning module" at bounding box center [188, 296] width 296 height 18
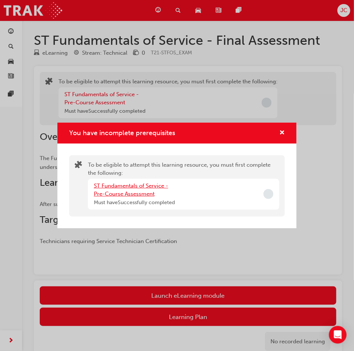
click at [131, 193] on link "ST Fundamentals of Service - Pre-Course Assessment" at bounding box center [131, 190] width 74 height 15
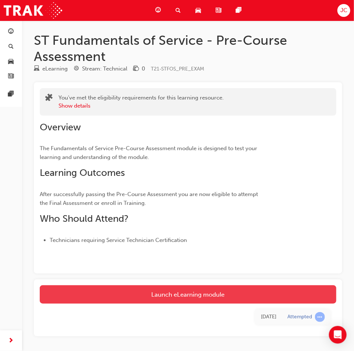
click at [200, 290] on link "Launch eLearning module" at bounding box center [188, 295] width 296 height 18
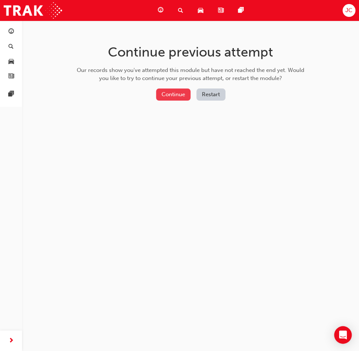
click at [179, 89] on button "Continue" at bounding box center [173, 95] width 35 height 12
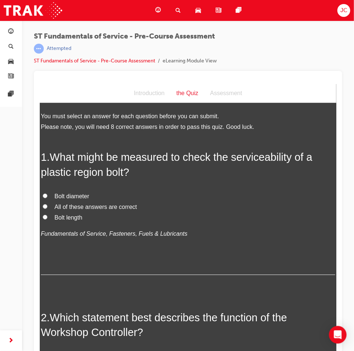
click at [44, 195] on input "Bolt diameter" at bounding box center [44, 195] width 5 height 5
radio input "true"
click at [238, 32] on div "ST Fundamentals of Service - Pre-Course Assessment | Attempted ST Fundamentals …" at bounding box center [188, 51] width 308 height 39
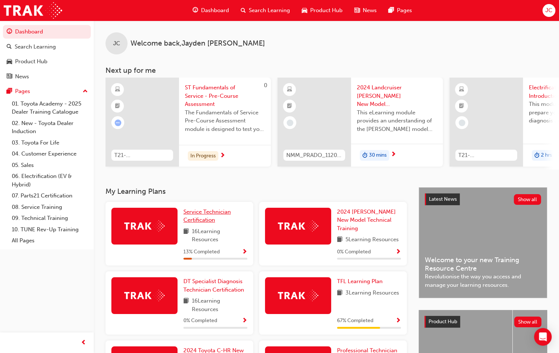
click at [213, 223] on span "Service Technician Certification" at bounding box center [206, 215] width 47 height 15
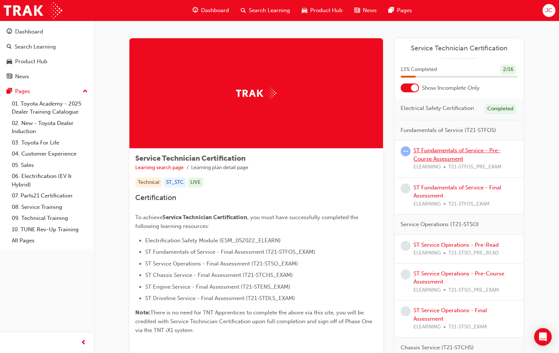
click at [438, 147] on link "ST Fundamentals of Service - Pre-Course Assessment" at bounding box center [456, 154] width 87 height 15
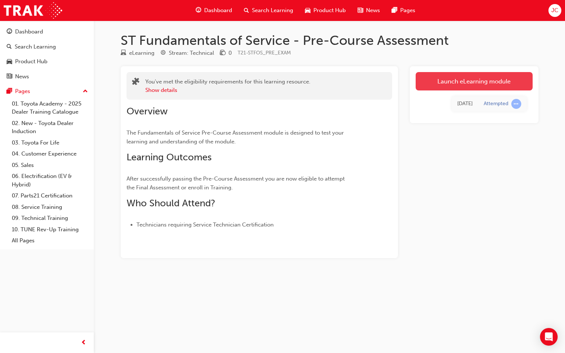
click at [429, 82] on link "Launch eLearning module" at bounding box center [473, 81] width 117 height 18
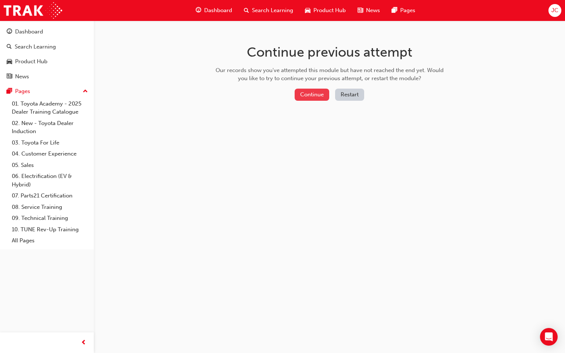
click at [310, 97] on button "Continue" at bounding box center [311, 95] width 35 height 12
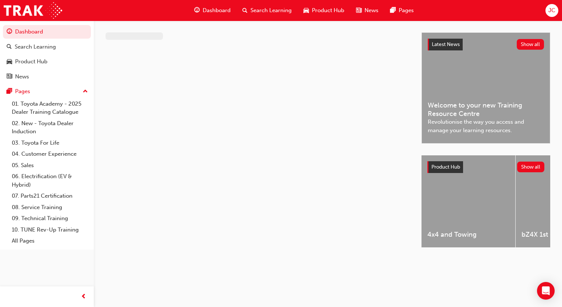
click at [308, 176] on div at bounding box center [263, 146] width 316 height 228
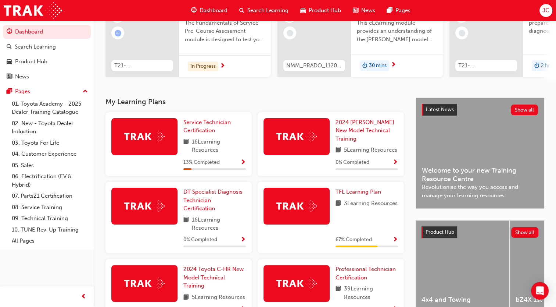
scroll to position [88, 0]
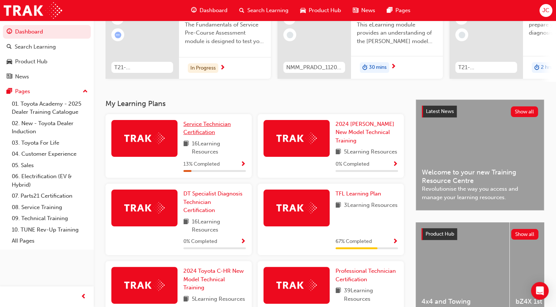
click at [211, 126] on span "Service Technician Certification" at bounding box center [206, 128] width 47 height 15
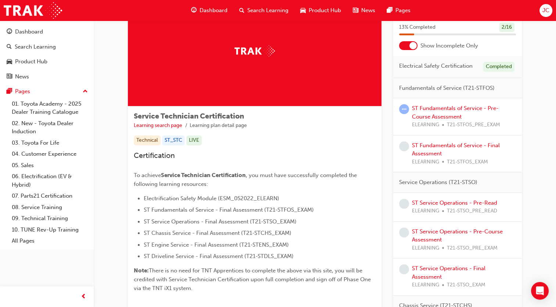
scroll to position [41, 0]
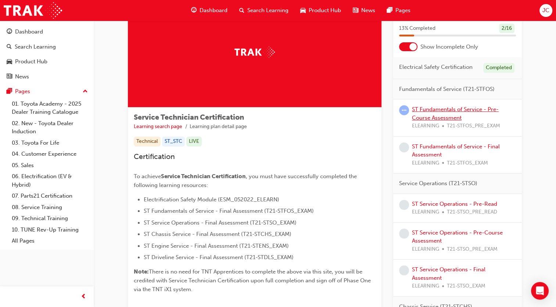
click at [457, 115] on link "ST Fundamentals of Service - Pre-Course Assessment" at bounding box center [455, 113] width 87 height 15
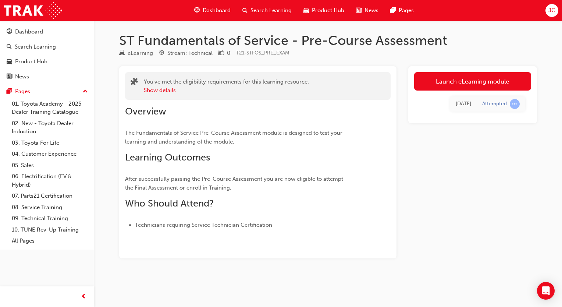
click at [203, 8] on span "Dashboard" at bounding box center [217, 10] width 28 height 8
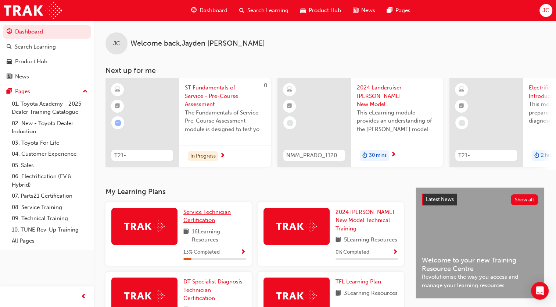
click at [208, 213] on span "Service Technician Certification" at bounding box center [206, 215] width 47 height 15
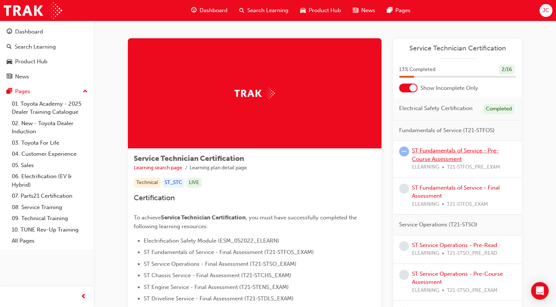
click at [438, 158] on link "ST Fundamentals of Service - Pre-Course Assessment" at bounding box center [455, 154] width 87 height 15
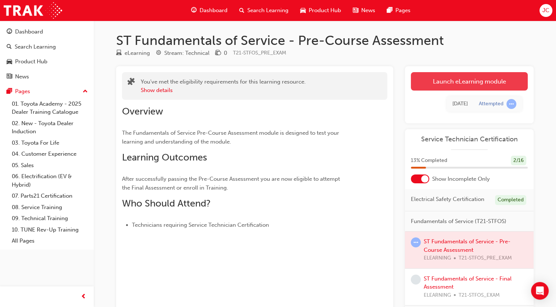
click at [444, 80] on link "Launch eLearning module" at bounding box center [469, 81] width 117 height 18
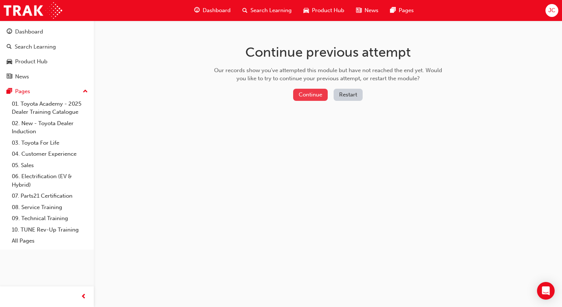
click at [322, 89] on button "Continue" at bounding box center [310, 95] width 35 height 12
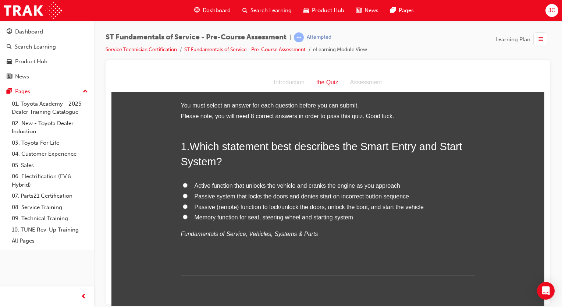
click at [183, 205] on input "Passive (remote) function to lock/unlock the doors, unlock the boot, and start …" at bounding box center [185, 206] width 5 height 5
radio input "true"
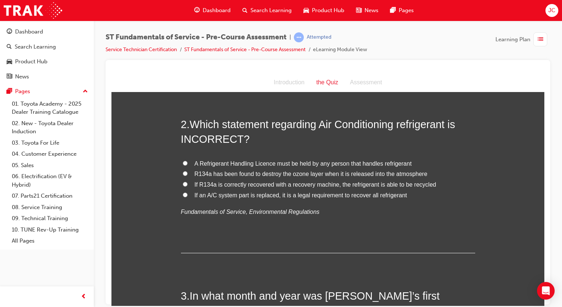
scroll to position [215, 0]
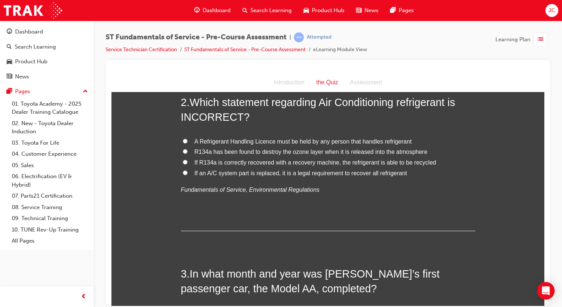
click at [229, 153] on span "R134a has been found to destroy the ozone layer when it is released into the at…" at bounding box center [310, 151] width 233 height 6
click at [187, 153] on input "R134a has been found to destroy the ozone layer when it is released into the at…" at bounding box center [185, 150] width 5 height 5
radio input "true"
click at [194, 141] on span "A Refrigerant Handling Licence must be held by any person that handles refriger…" at bounding box center [302, 141] width 217 height 6
click at [187, 141] on input "A Refrigerant Handling Licence must be held by any person that handles refriger…" at bounding box center [185, 140] width 5 height 5
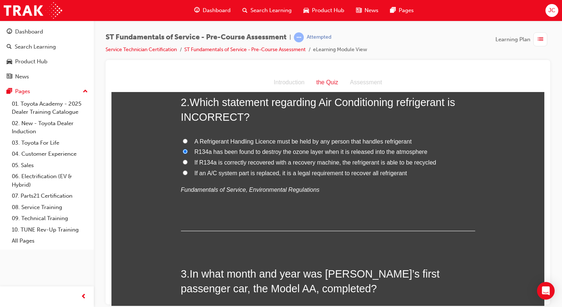
radio input "true"
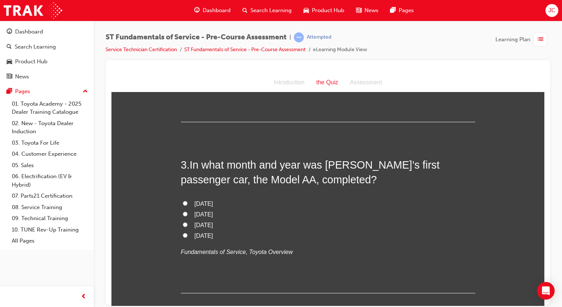
scroll to position [325, 0]
click at [204, 232] on span "[DATE]" at bounding box center [203, 235] width 18 height 6
click at [187, 232] on input "[DATE]" at bounding box center [185, 234] width 5 height 5
radio input "true"
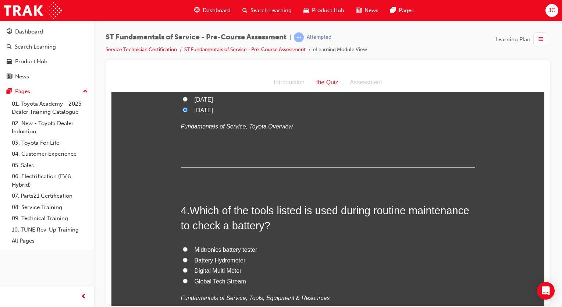
scroll to position [469, 0]
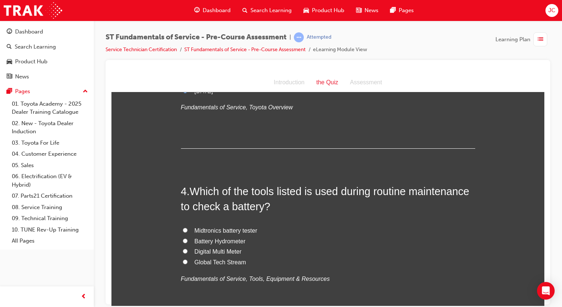
click at [235, 233] on label "Midtronics battery tester" at bounding box center [328, 230] width 294 height 11
click at [187, 232] on input "Midtronics battery tester" at bounding box center [185, 229] width 5 height 5
radio input "true"
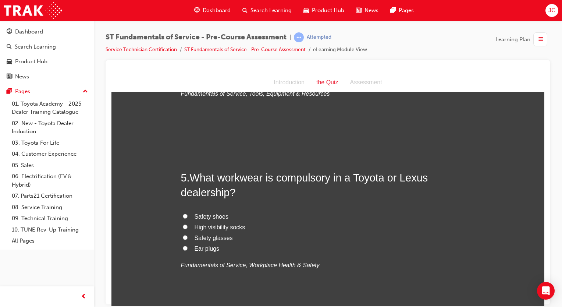
scroll to position [656, 0]
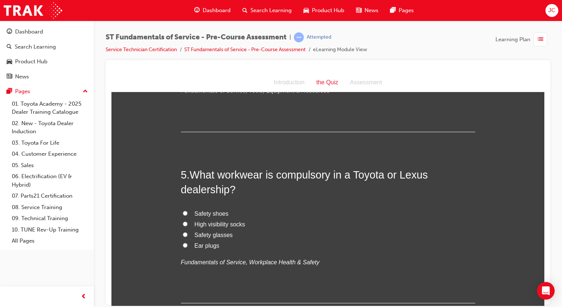
click at [220, 211] on span "Safety shoes" at bounding box center [211, 213] width 34 height 6
click at [187, 211] on input "Safety shoes" at bounding box center [185, 212] width 5 height 5
radio input "true"
click at [221, 236] on span "Safety glasses" at bounding box center [213, 234] width 38 height 6
click at [187, 236] on input "Safety glasses" at bounding box center [185, 234] width 5 height 5
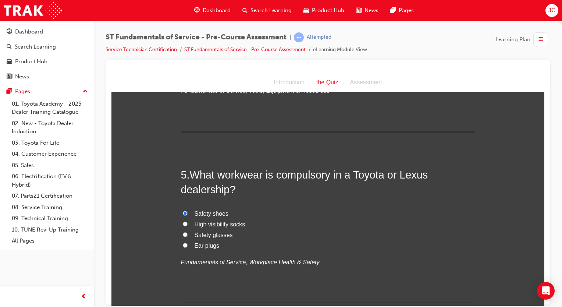
radio input "true"
click at [218, 216] on label "Safety shoes" at bounding box center [328, 213] width 294 height 11
click at [187, 215] on input "Safety shoes" at bounding box center [185, 212] width 5 height 5
radio input "true"
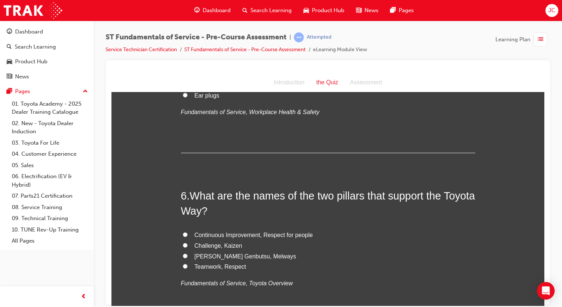
scroll to position [807, 0]
click at [259, 232] on span "Continuous Improvement, Respect for people" at bounding box center [253, 233] width 118 height 6
click at [187, 232] on input "Continuous Improvement, Respect for people" at bounding box center [185, 233] width 5 height 5
radio input "true"
click at [221, 268] on span "Teamwork, Respect" at bounding box center [220, 265] width 52 height 6
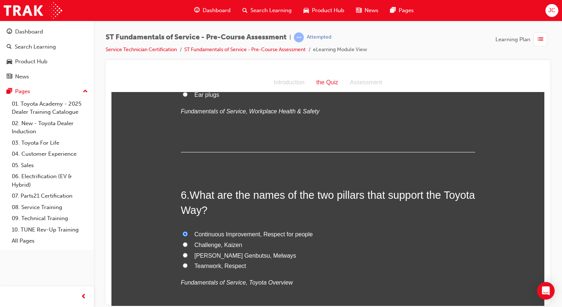
click at [187, 267] on input "Teamwork, Respect" at bounding box center [185, 264] width 5 height 5
radio input "true"
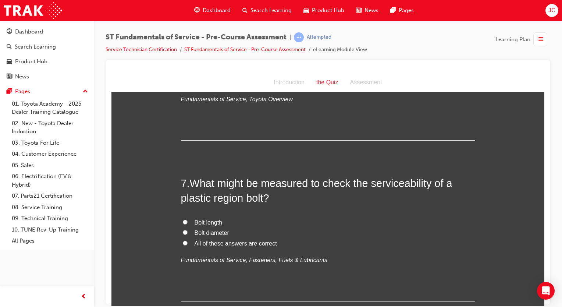
scroll to position [990, 0]
click at [236, 246] on label "All of these answers are correct" at bounding box center [328, 242] width 294 height 11
click at [187, 244] on input "All of these answers are correct" at bounding box center [185, 242] width 5 height 5
radio input "true"
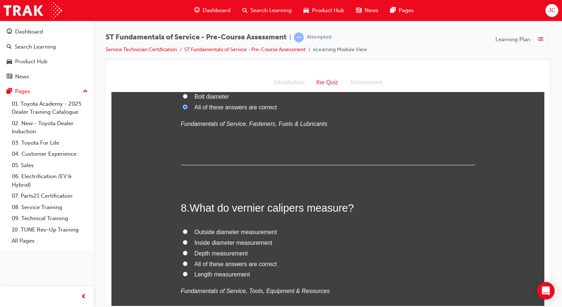
scroll to position [1127, 0]
click at [209, 265] on span "All of these answers are correct" at bounding box center [235, 262] width 82 height 6
click at [187, 265] on input "All of these answers are correct" at bounding box center [185, 262] width 5 height 5
radio input "true"
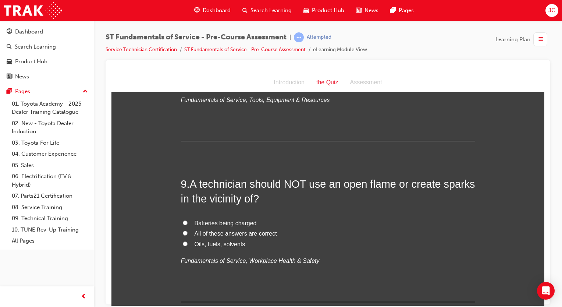
scroll to position [1317, 0]
click at [240, 222] on span "Batteries being charged" at bounding box center [225, 222] width 62 height 6
click at [187, 222] on input "Batteries being charged" at bounding box center [185, 221] width 5 height 5
radio input "true"
click at [225, 236] on label "All of these answers are correct" at bounding box center [328, 232] width 294 height 11
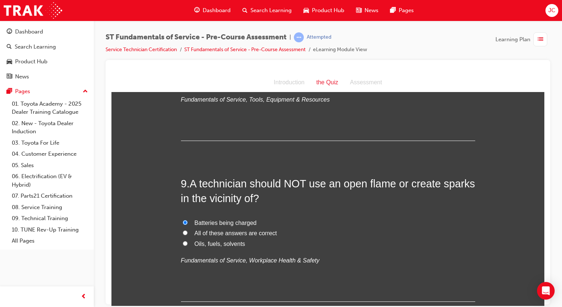
click at [187, 234] on input "All of these answers are correct" at bounding box center [185, 232] width 5 height 5
radio input "true"
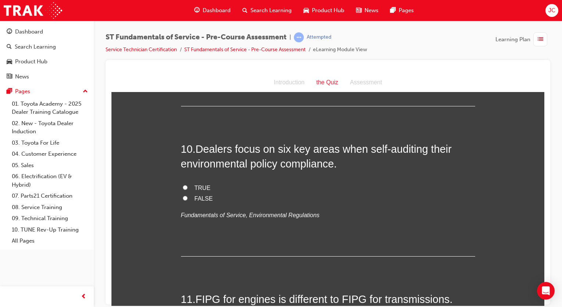
scroll to position [1531, 0]
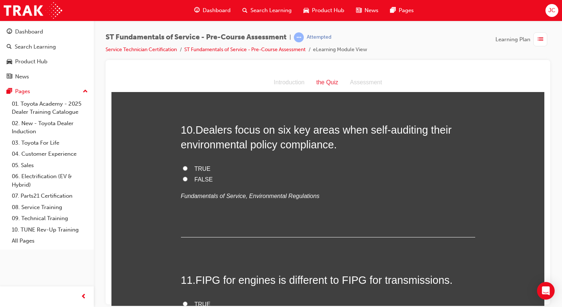
click at [201, 161] on div "10 . Dealers focus on six key areas when self-auditing their environmental poli…" at bounding box center [328, 179] width 294 height 115
click at [199, 166] on span "TRUE" at bounding box center [202, 168] width 16 height 6
click at [187, 166] on input "TRUE" at bounding box center [185, 167] width 5 height 5
radio input "true"
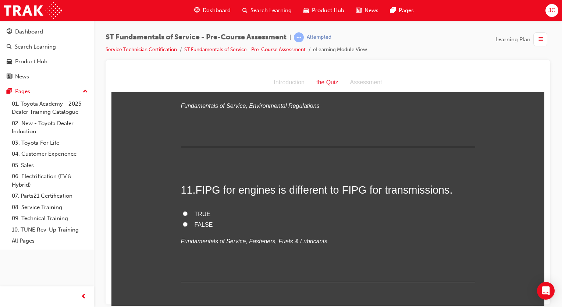
scroll to position [1622, 0]
click at [196, 223] on span "FALSE" at bounding box center [203, 223] width 18 height 6
click at [187, 223] on input "FALSE" at bounding box center [185, 223] width 5 height 5
radio input "true"
click at [196, 211] on span "TRUE" at bounding box center [202, 212] width 16 height 6
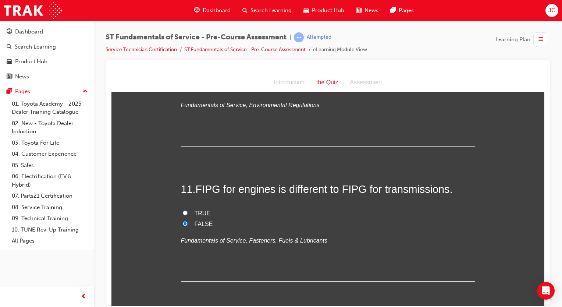
click at [187, 211] on input "TRUE" at bounding box center [185, 212] width 5 height 5
radio input "true"
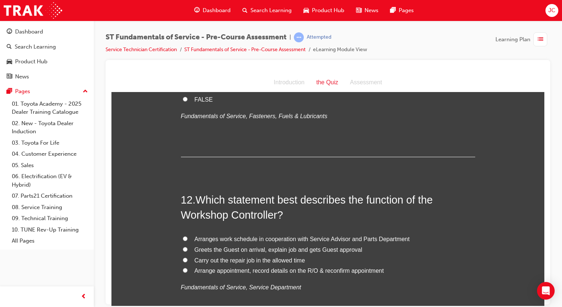
scroll to position [1751, 0]
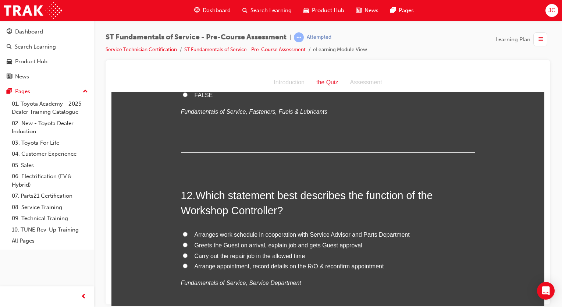
click at [329, 232] on span "Arranges work schedule in cooperation with Service Advisor and Parts Department" at bounding box center [301, 234] width 215 height 6
click at [187, 232] on input "Arranges work schedule in cooperation with Service Advisor and Parts Department" at bounding box center [185, 233] width 5 height 5
radio input "true"
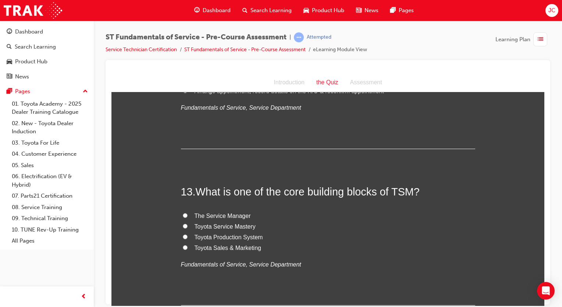
scroll to position [1926, 0]
click at [233, 235] on span "Toyota Production System" at bounding box center [228, 236] width 68 height 6
click at [187, 235] on input "Toyota Production System" at bounding box center [185, 236] width 5 height 5
radio input "true"
click at [234, 245] on span "Toyota Sales & Marketing" at bounding box center [227, 247] width 67 height 6
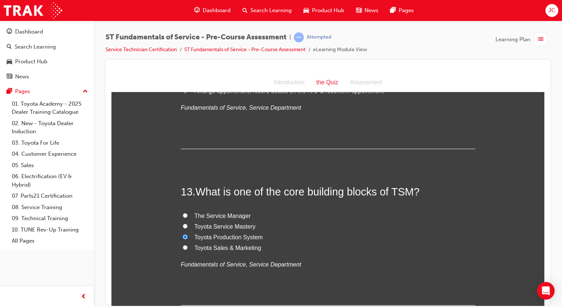
click at [187, 245] on input "Toyota Sales & Marketing" at bounding box center [185, 246] width 5 height 5
radio input "true"
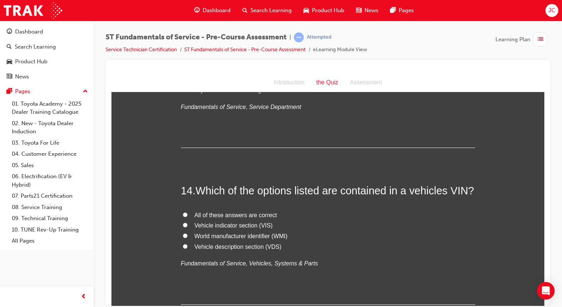
scroll to position [2085, 0]
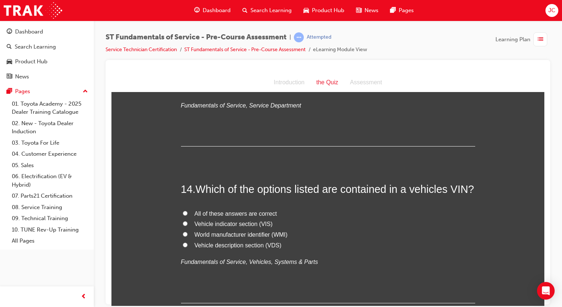
click at [248, 210] on span "All of these answers are correct" at bounding box center [235, 213] width 82 height 6
click at [187, 210] on input "All of these answers are correct" at bounding box center [185, 212] width 5 height 5
radio input "true"
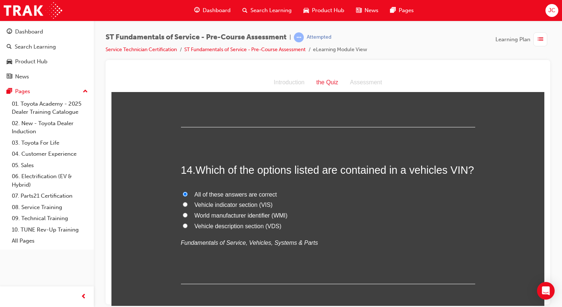
scroll to position [2136, 0]
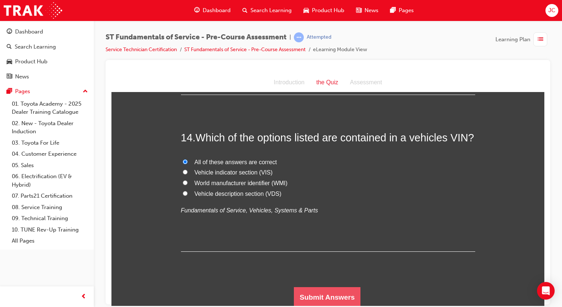
click at [331, 293] on button "Submit Answers" at bounding box center [327, 296] width 67 height 21
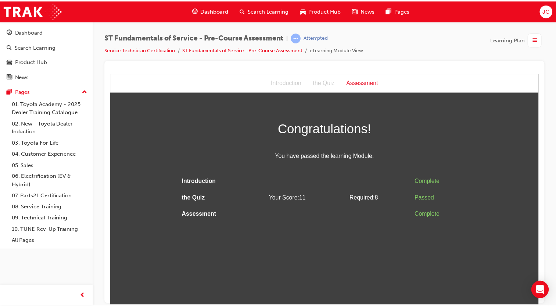
scroll to position [0, 0]
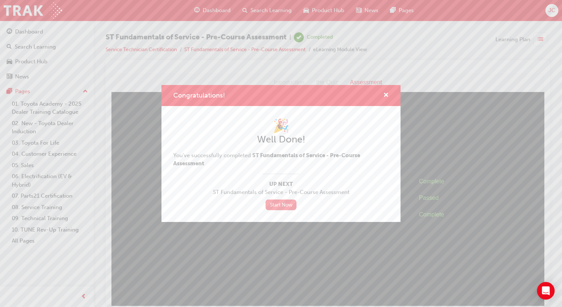
click at [278, 206] on link "Start Now" at bounding box center [280, 204] width 31 height 11
click at [275, 203] on link "Start Now" at bounding box center [280, 204] width 31 height 11
click at [385, 93] on span "cross-icon" at bounding box center [386, 95] width 6 height 7
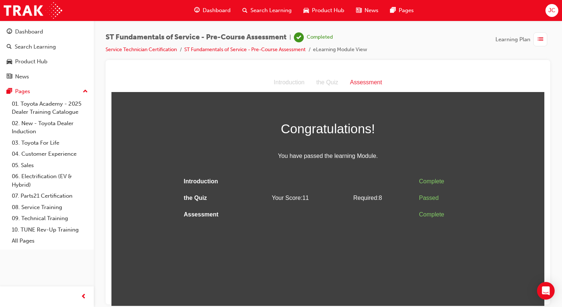
click at [434, 218] on div "Complete" at bounding box center [445, 214] width 53 height 11
click at [53, 37] on link "Dashboard" at bounding box center [47, 32] width 88 height 14
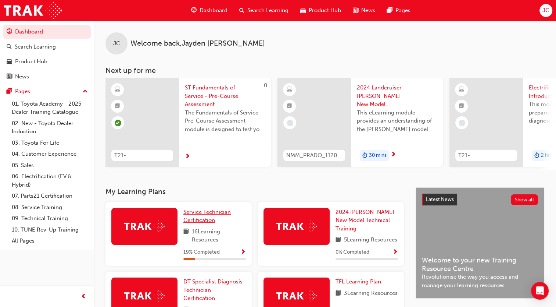
click at [211, 211] on span "Service Technician Certification" at bounding box center [206, 215] width 47 height 15
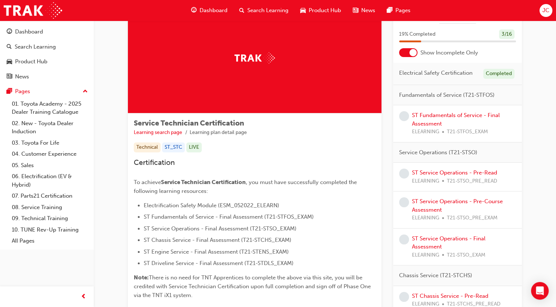
scroll to position [32, 0]
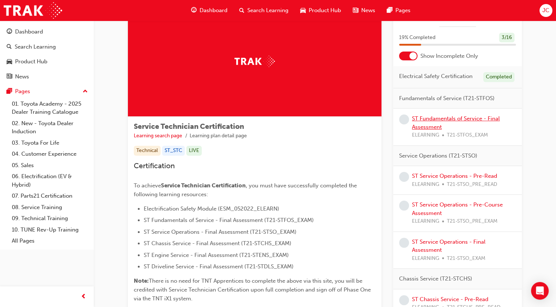
click at [432, 117] on link "ST Fundamentals of Service - Final Assessment" at bounding box center [456, 122] width 88 height 15
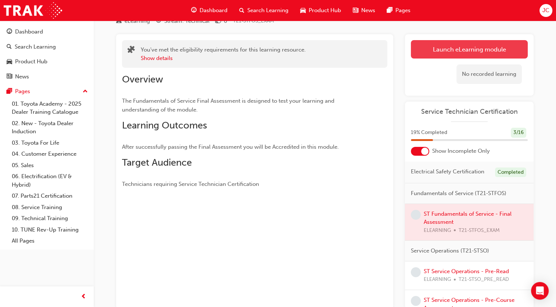
click at [457, 40] on link "Launch eLearning module" at bounding box center [469, 49] width 117 height 18
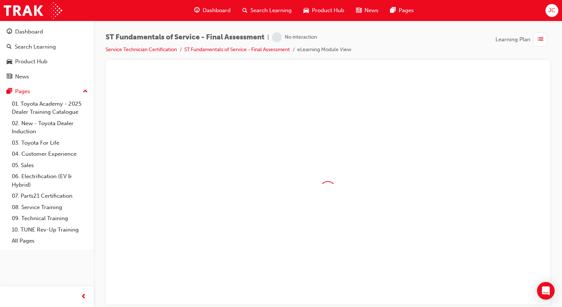
click at [457, 40] on div "ST Fundamentals of Service - Final Assessment | No interaction Service Technici…" at bounding box center [327, 46] width 444 height 28
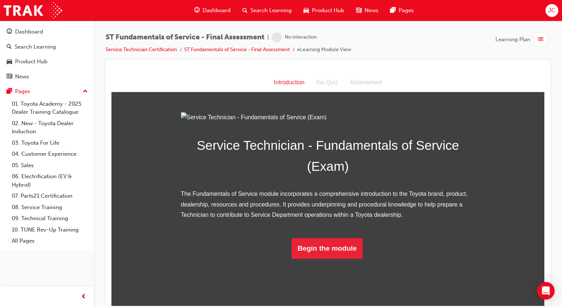
scroll to position [34, 0]
click at [343, 258] on button "Begin the module" at bounding box center [326, 247] width 71 height 21
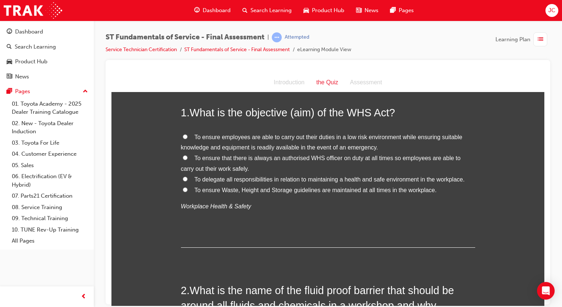
scroll to position [0, 0]
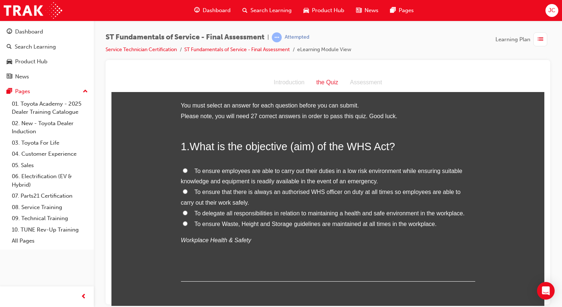
click at [277, 193] on span "To ensure that there is always an authorised WHS officer on duty at all times s…" at bounding box center [321, 196] width 280 height 17
click at [187, 193] on input "To ensure that there is always an authorised WHS officer on duty at all times s…" at bounding box center [185, 191] width 5 height 5
radio input "true"
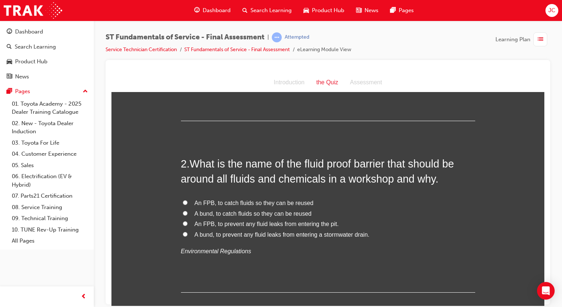
scroll to position [161, 0]
click at [274, 213] on span "A bund, to catch fluids so they can be reused" at bounding box center [252, 212] width 117 height 6
click at [187, 213] on input "A bund, to catch fluids so they can be reused" at bounding box center [185, 211] width 5 height 5
radio input "true"
click at [292, 233] on span "A bund, to prevent any fluid leaks from entering a stormwater drain." at bounding box center [281, 233] width 175 height 6
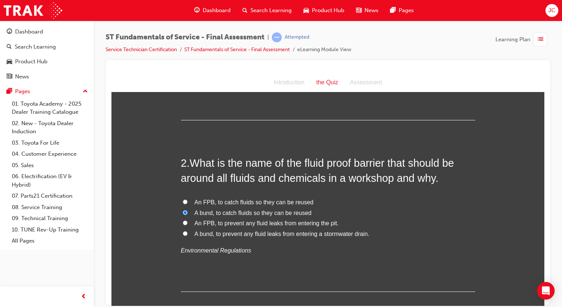
click at [187, 233] on input "A bund, to prevent any fluid leaks from entering a stormwater drain." at bounding box center [185, 232] width 5 height 5
radio input "true"
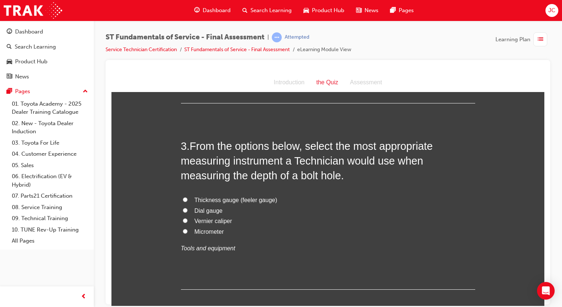
scroll to position [352, 0]
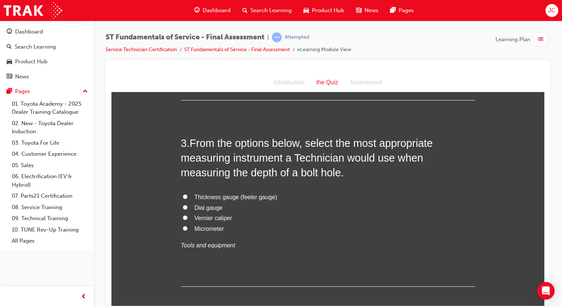
click at [215, 216] on span "Vernier caliper" at bounding box center [212, 217] width 37 height 6
click at [187, 216] on input "Vernier caliper" at bounding box center [185, 217] width 5 height 5
radio input "true"
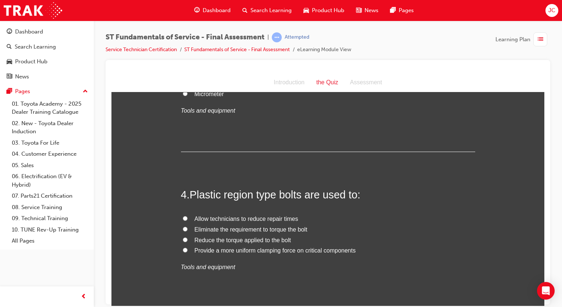
scroll to position [488, 0]
click at [258, 246] on span "Provide a more uniform clamping force on critical components" at bounding box center [274, 249] width 161 height 6
click at [187, 246] on input "Provide a more uniform clamping force on critical components" at bounding box center [185, 248] width 5 height 5
radio input "true"
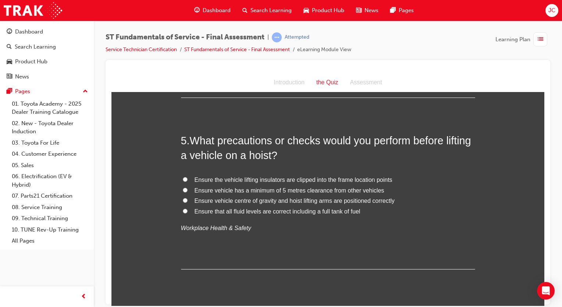
scroll to position [698, 0]
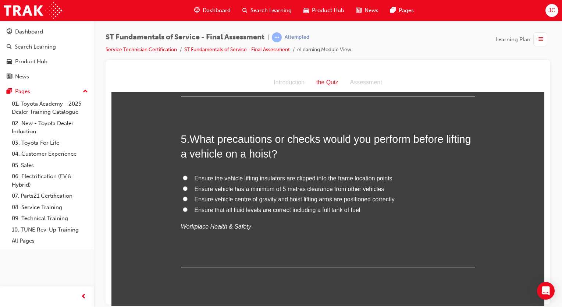
click at [363, 201] on span "Ensure vehicle centre of gravity and hoist lifting arms are positioned correctly" at bounding box center [294, 199] width 200 height 6
click at [187, 201] on input "Ensure vehicle centre of gravity and hoist lifting arms are positioned correctly" at bounding box center [185, 198] width 5 height 5
radio input "true"
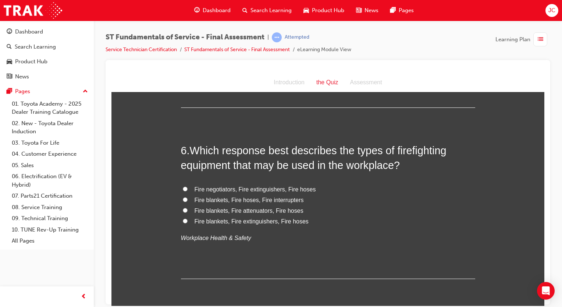
scroll to position [860, 0]
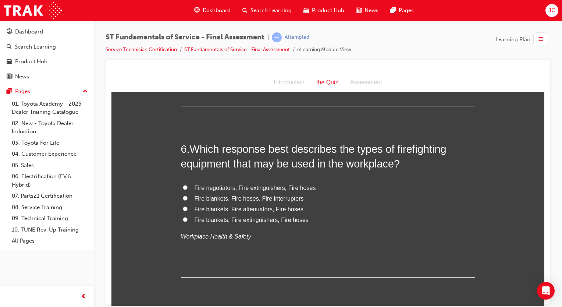
click at [292, 198] on span "Fire blankets, Fire hoses, Fire interrupters" at bounding box center [248, 198] width 109 height 6
click at [187, 198] on input "Fire blankets, Fire hoses, Fire interrupters" at bounding box center [185, 197] width 5 height 5
radio input "true"
click at [273, 222] on span "Fire blankets, Fire extinguishers, Fire hoses" at bounding box center [251, 219] width 114 height 6
click at [187, 221] on input "Fire blankets, Fire extinguishers, Fire hoses" at bounding box center [185, 218] width 5 height 5
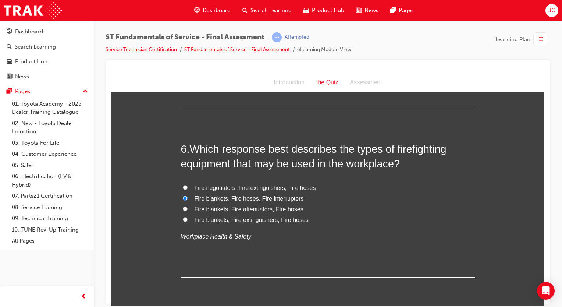
radio input "true"
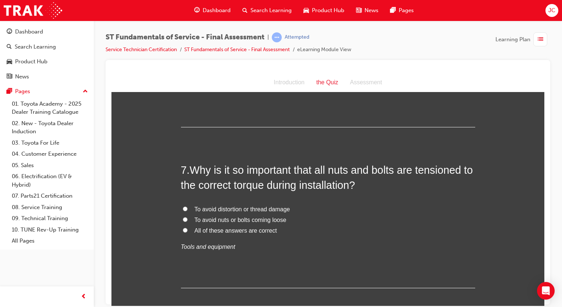
scroll to position [1010, 0]
click at [265, 231] on span "All of these answers are correct" at bounding box center [235, 229] width 82 height 6
click at [187, 231] on input "All of these answers are correct" at bounding box center [185, 229] width 5 height 5
radio input "true"
click at [248, 230] on span "All of these answers are correct" at bounding box center [235, 229] width 82 height 6
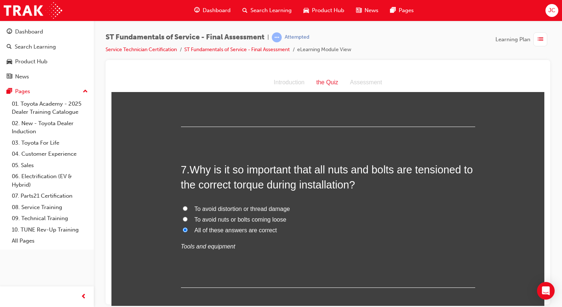
click at [187, 230] on input "All of these answers are correct" at bounding box center [185, 229] width 5 height 5
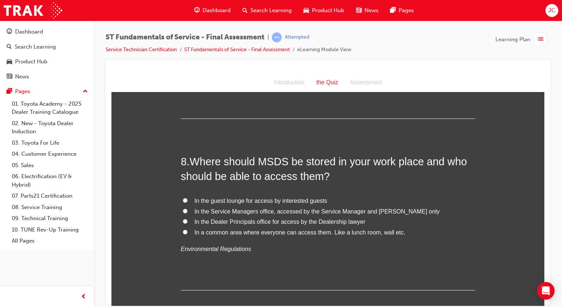
scroll to position [1183, 0]
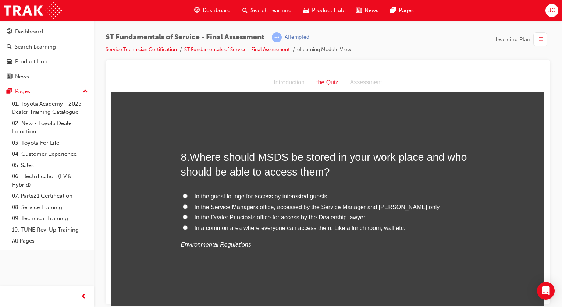
click at [255, 226] on span "In a common area where everyone can access them. Like a lunch room, wall etc." at bounding box center [299, 227] width 211 height 6
click at [187, 226] on input "In a common area where everyone can access them. Like a lunch room, wall etc." at bounding box center [185, 227] width 5 height 5
radio input "true"
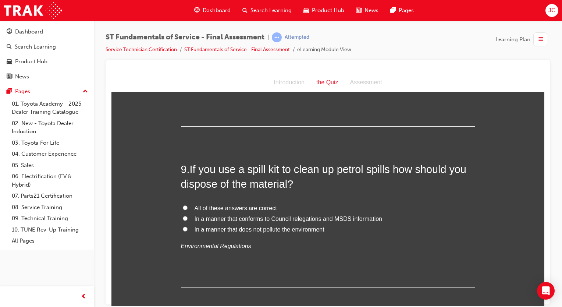
scroll to position [1353, 0]
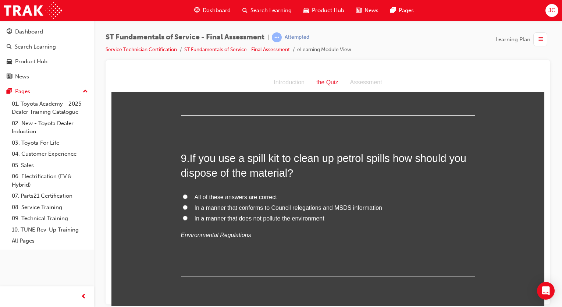
click at [315, 204] on span "In a manner that conforms to Council relegations and MSDS information" at bounding box center [287, 207] width 187 height 6
click at [187, 204] on input "In a manner that conforms to Council relegations and MSDS information" at bounding box center [185, 206] width 5 height 5
radio input "true"
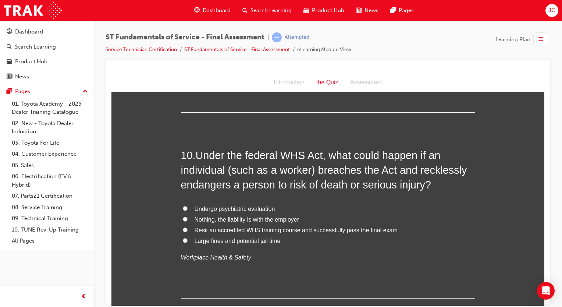
scroll to position [1533, 0]
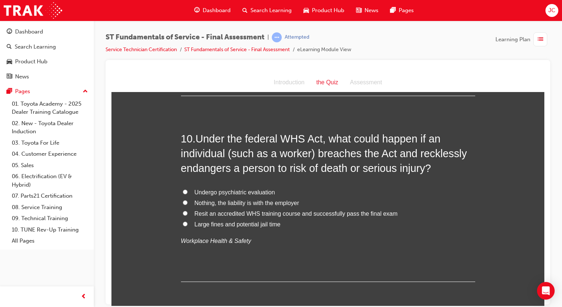
click at [229, 226] on span "Large fines and potential jail time" at bounding box center [237, 224] width 86 height 6
click at [187, 226] on input "Large fines and potential jail time" at bounding box center [185, 223] width 5 height 5
radio input "true"
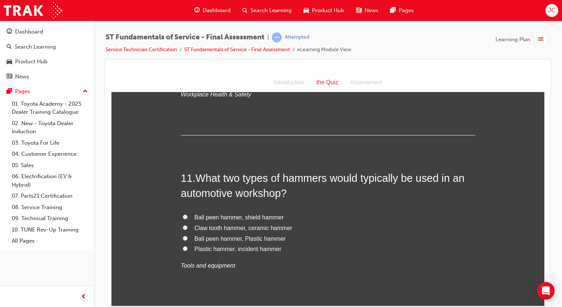
scroll to position [1682, 0]
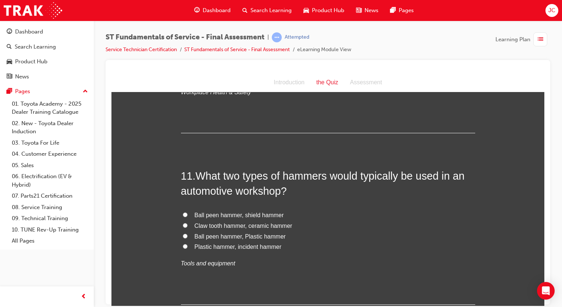
click at [257, 213] on span "Ball peen hammer, shield hammer" at bounding box center [238, 214] width 89 height 6
click at [187, 213] on input "Ball peen hammer, shield hammer" at bounding box center [185, 214] width 5 height 5
radio input "true"
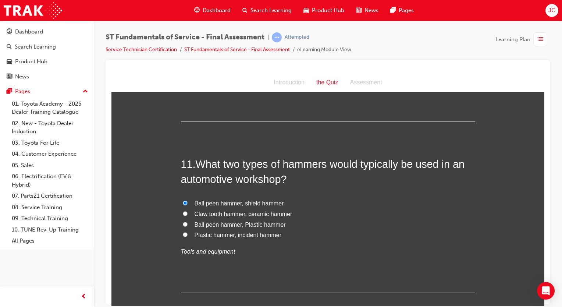
click at [269, 226] on span "Ball peen hammer, Plastic hammer" at bounding box center [239, 224] width 91 height 6
click at [187, 226] on input "Ball peen hammer, Plastic hammer" at bounding box center [185, 223] width 5 height 5
radio input "true"
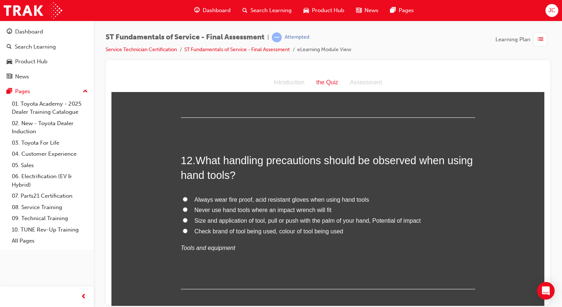
scroll to position [1870, 0]
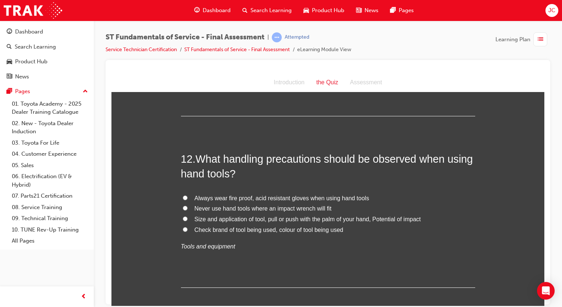
click at [291, 219] on span "Size and application of tool, pull or push with the palm of your hand, Potentia…" at bounding box center [307, 218] width 226 height 6
click at [187, 219] on input "Size and application of tool, pull or push with the palm of your hand, Potentia…" at bounding box center [185, 218] width 5 height 5
radio input "true"
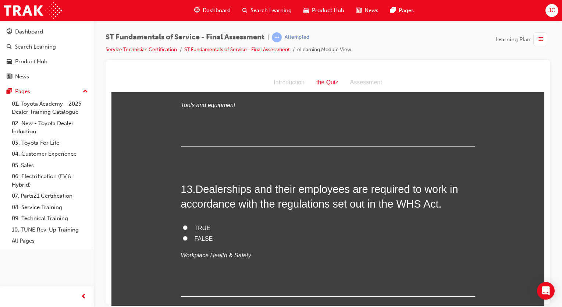
scroll to position [2017, 0]
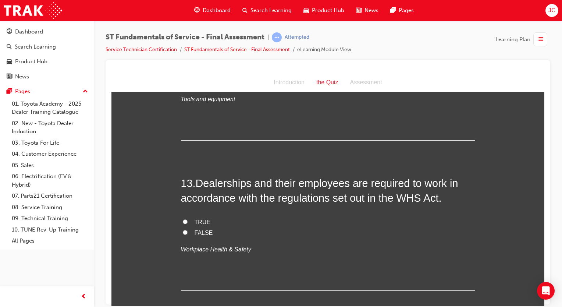
click at [200, 227] on label "FALSE" at bounding box center [328, 232] width 294 height 11
click at [187, 229] on input "FALSE" at bounding box center [185, 231] width 5 height 5
radio input "true"
click at [201, 219] on span "TRUE" at bounding box center [202, 221] width 16 height 6
click at [187, 219] on input "TRUE" at bounding box center [185, 221] width 5 height 5
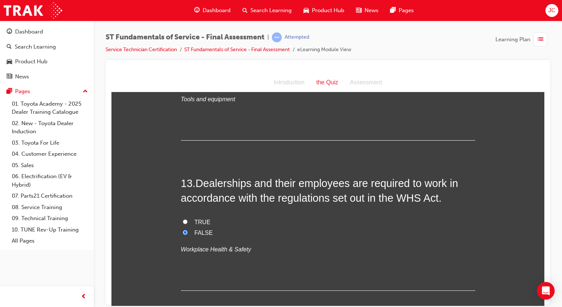
radio input "true"
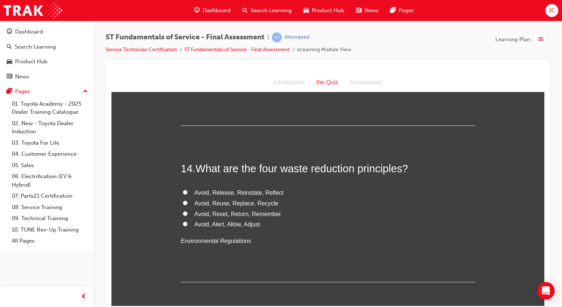
scroll to position [2185, 0]
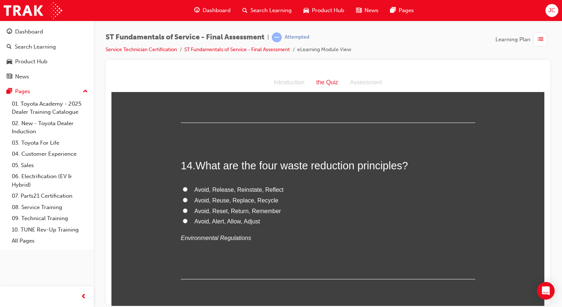
click at [266, 200] on span "Avoid, Reuse, Replace, Recycle" at bounding box center [236, 200] width 84 height 6
click at [187, 200] on input "Avoid, Reuse, Replace, Recycle" at bounding box center [185, 199] width 5 height 5
radio input "true"
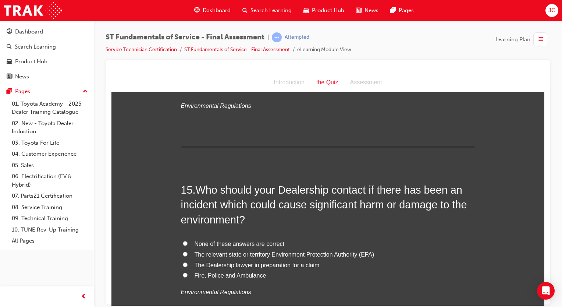
scroll to position [2344, 0]
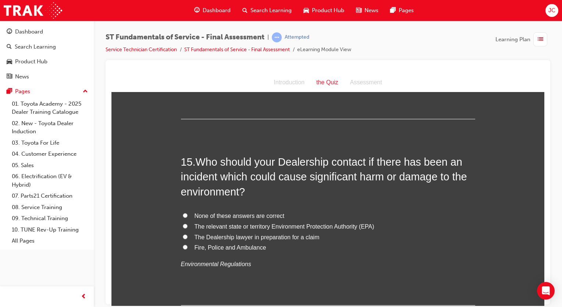
click at [284, 225] on span "The relevant state or territory Environment Protection Authority (EPA)" at bounding box center [284, 226] width 180 height 6
click at [187, 225] on input "The relevant state or territory Environment Protection Authority (EPA)" at bounding box center [185, 225] width 5 height 5
radio input "true"
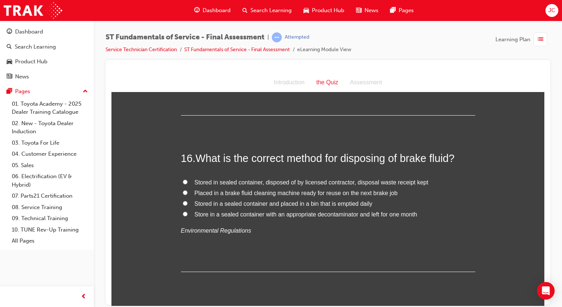
scroll to position [2534, 0]
click at [292, 179] on span "Stored in sealed container, disposed of by licensed contractor, disposal waste …" at bounding box center [311, 181] width 234 height 6
click at [187, 179] on input "Stored in sealed container, disposed of by licensed contractor, disposal waste …" at bounding box center [185, 181] width 5 height 5
radio input "true"
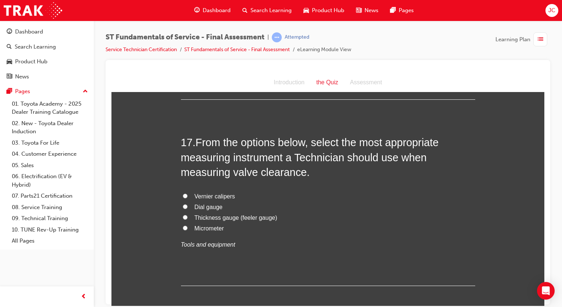
scroll to position [2706, 0]
click at [215, 218] on span "Thickness gauge (feeler gauge)" at bounding box center [235, 217] width 83 height 6
click at [187, 218] on input "Thickness gauge (feeler gauge)" at bounding box center [185, 216] width 5 height 5
radio input "true"
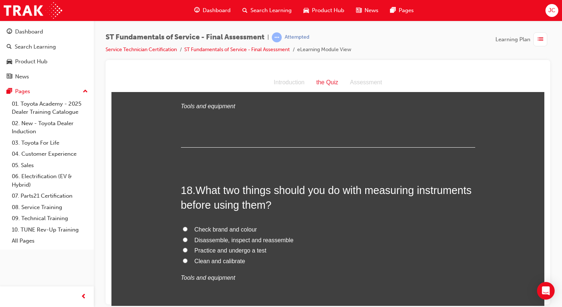
scroll to position [2845, 0]
click at [231, 261] on span "Clean and calibrate" at bounding box center [219, 260] width 51 height 6
click at [187, 261] on input "Clean and calibrate" at bounding box center [185, 259] width 5 height 5
radio input "true"
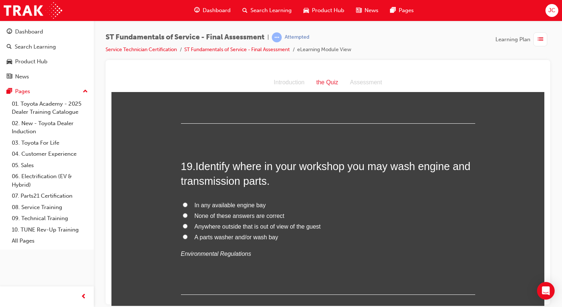
scroll to position [3040, 0]
click at [259, 213] on span "None of these answers are correct" at bounding box center [239, 215] width 90 height 6
click at [187, 213] on input "None of these answers are correct" at bounding box center [185, 214] width 5 height 5
radio input "true"
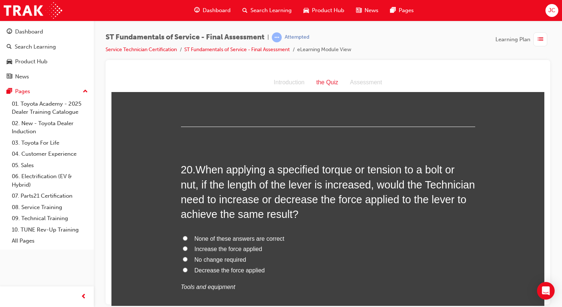
scroll to position [3207, 0]
click at [239, 268] on span "Decrease the force applied" at bounding box center [229, 269] width 70 height 6
click at [187, 268] on input "Decrease the force applied" at bounding box center [185, 268] width 5 height 5
radio input "true"
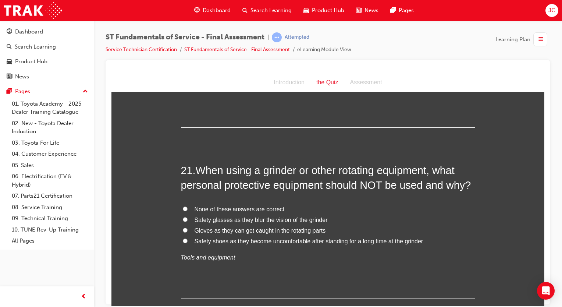
scroll to position [3416, 0]
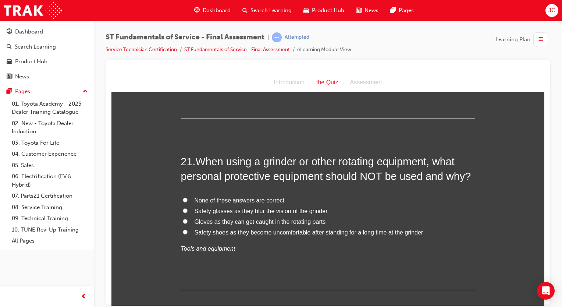
click at [290, 209] on span "Safety glasses as they blur the vision of the grinder" at bounding box center [260, 210] width 133 height 6
click at [187, 209] on input "Safety glasses as they blur the vision of the grinder" at bounding box center [185, 210] width 5 height 5
radio input "true"
click at [257, 198] on span "None of these answers are correct" at bounding box center [239, 200] width 90 height 6
click at [187, 198] on input "None of these answers are correct" at bounding box center [185, 199] width 5 height 5
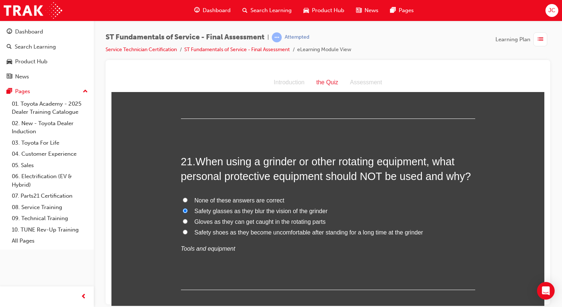
radio input "true"
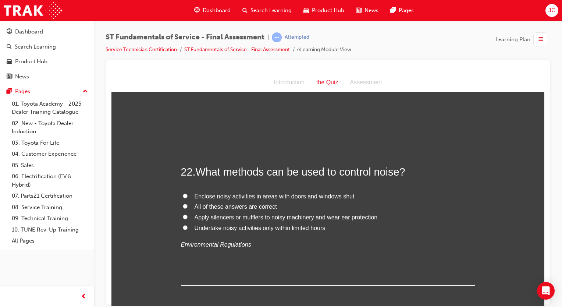
scroll to position [3577, 0]
click at [284, 223] on span "Undertake noisy activities only within limited hours" at bounding box center [259, 226] width 131 height 6
click at [187, 224] on input "Undertake noisy activities only within limited hours" at bounding box center [185, 226] width 5 height 5
radio input "true"
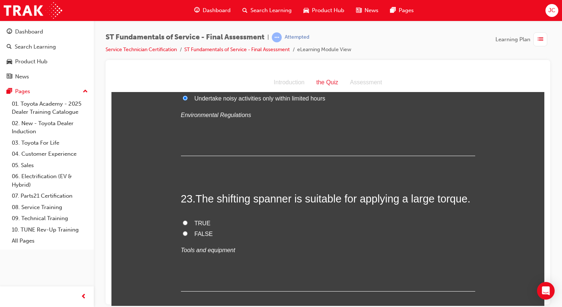
scroll to position [3707, 0]
click at [190, 219] on label "TRUE" at bounding box center [328, 222] width 294 height 11
click at [187, 219] on input "TRUE" at bounding box center [185, 221] width 5 height 5
radio input "true"
click at [194, 225] on label "TRUE" at bounding box center [328, 222] width 294 height 11
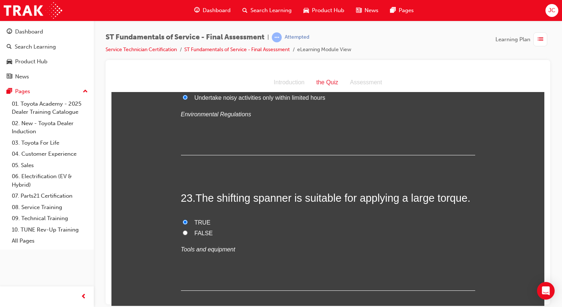
click at [187, 224] on input "TRUE" at bounding box center [185, 221] width 5 height 5
click at [197, 229] on span "FALSE" at bounding box center [203, 232] width 18 height 6
click at [187, 230] on input "FALSE" at bounding box center [185, 232] width 5 height 5
radio input "true"
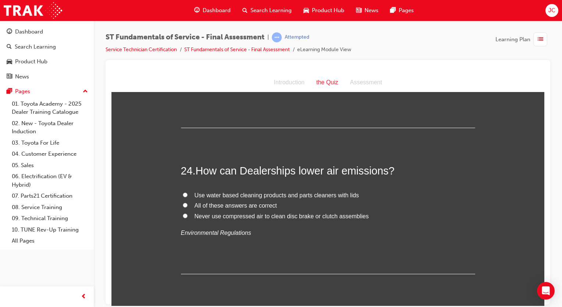
scroll to position [3879, 0]
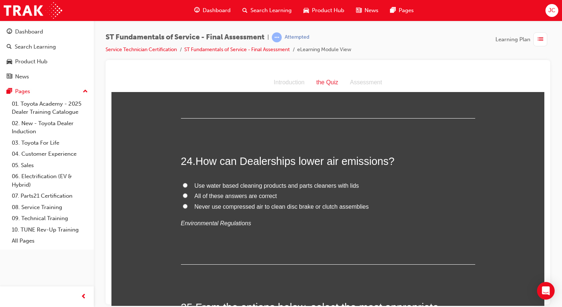
click at [252, 193] on span "All of these answers are correct" at bounding box center [235, 195] width 82 height 6
click at [187, 193] on input "All of these answers are correct" at bounding box center [185, 195] width 5 height 5
radio input "true"
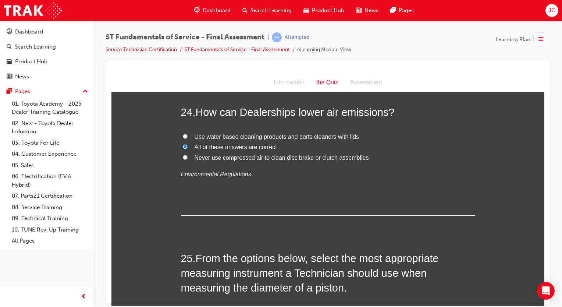
scroll to position [3928, 0]
click at [266, 152] on label "Never use compressed air to clean disc brake or clutch assemblies" at bounding box center [328, 157] width 294 height 11
click at [187, 154] on input "Never use compressed air to clean disc brake or clutch assemblies" at bounding box center [185, 156] width 5 height 5
radio input "true"
click at [267, 154] on span "Never use compressed air to clean disc brake or clutch assemblies" at bounding box center [281, 157] width 174 height 6
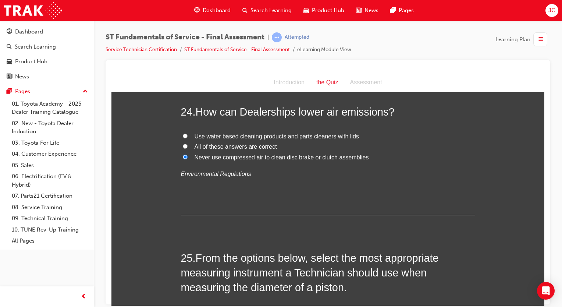
click at [187, 154] on input "Never use compressed air to clean disc brake or clutch assemblies" at bounding box center [185, 156] width 5 height 5
click at [270, 155] on span "Never use compressed air to clean disc brake or clutch assemblies" at bounding box center [281, 157] width 174 height 6
click at [187, 155] on input "Never use compressed air to clean disc brake or clutch assemblies" at bounding box center [185, 156] width 5 height 5
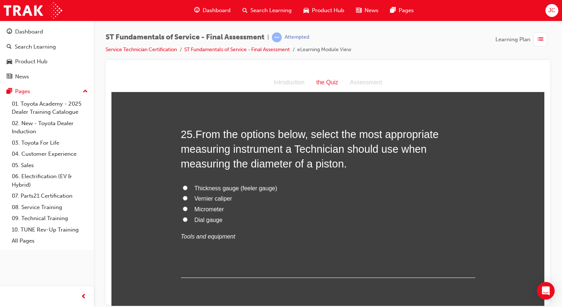
scroll to position [4053, 0]
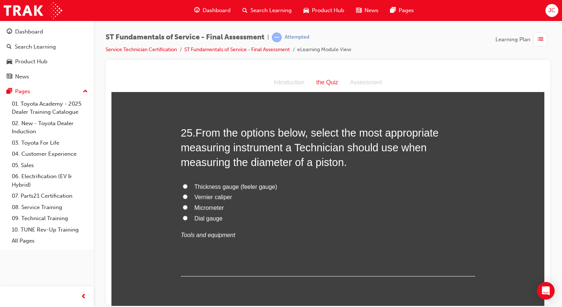
click at [204, 216] on span "Dial gauge" at bounding box center [208, 218] width 28 height 6
click at [187, 216] on input "Dial gauge" at bounding box center [185, 217] width 5 height 5
radio input "true"
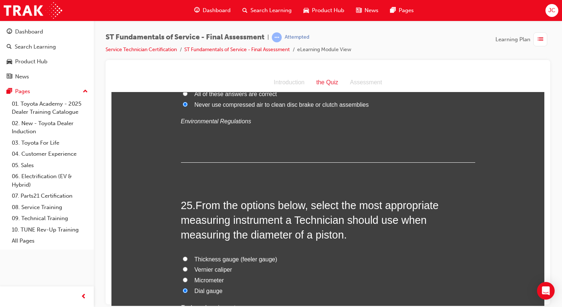
scroll to position [3980, 0]
click at [210, 277] on span "Micrometer" at bounding box center [208, 280] width 29 height 6
click at [187, 277] on input "Micrometer" at bounding box center [185, 279] width 5 height 5
radio input "true"
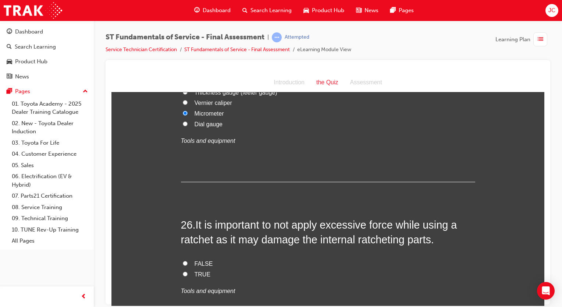
scroll to position [4148, 0]
click at [201, 272] on span "TRUE" at bounding box center [202, 273] width 16 height 6
click at [187, 272] on input "TRUE" at bounding box center [185, 272] width 5 height 5
radio input "true"
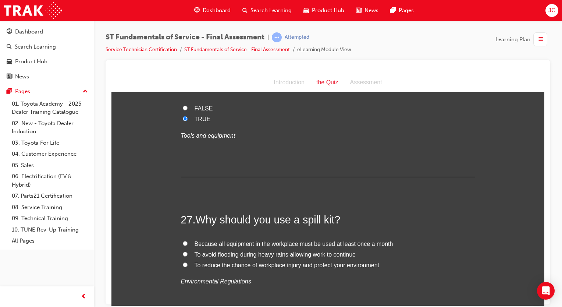
scroll to position [4303, 0]
click at [257, 262] on span "To reduce the chance of workplace injury and protect your environment" at bounding box center [286, 264] width 185 height 6
click at [187, 262] on input "To reduce the chance of workplace injury and protect your environment" at bounding box center [185, 263] width 5 height 5
radio input "true"
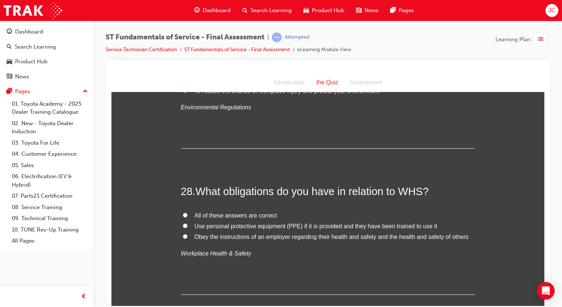
scroll to position [4479, 0]
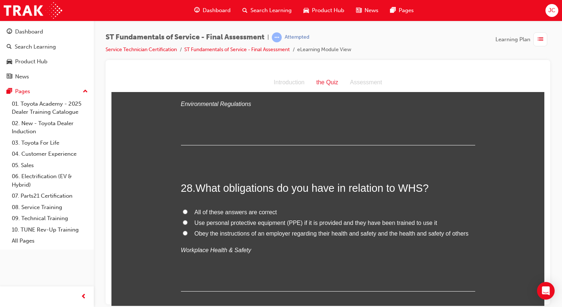
click at [239, 208] on span "All of these answers are correct" at bounding box center [235, 211] width 82 height 6
click at [187, 209] on input "All of these answers are correct" at bounding box center [185, 211] width 5 height 5
radio input "true"
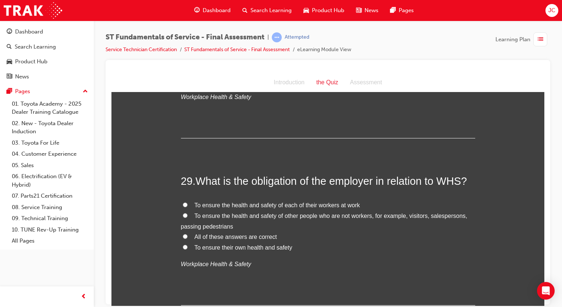
scroll to position [4637, 0]
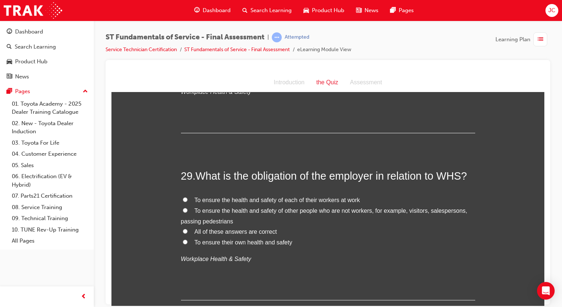
click at [244, 230] on span "All of these answers are correct" at bounding box center [235, 231] width 82 height 6
click at [187, 230] on input "All of these answers are correct" at bounding box center [185, 230] width 5 height 5
radio input "true"
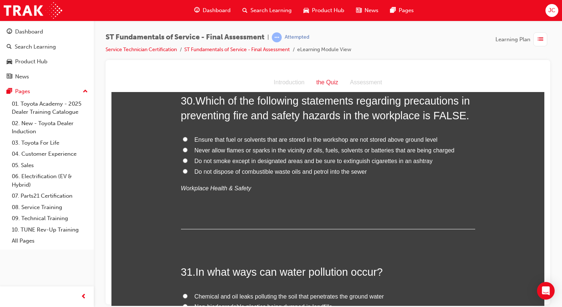
scroll to position [4842, 0]
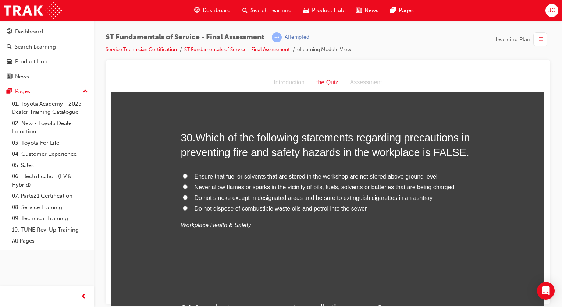
click at [295, 173] on span "Ensure that fuel or solvents that are stored in the workshop are not stored abo…" at bounding box center [315, 176] width 243 height 6
click at [187, 173] on input "Ensure that fuel or solvents that are stored in the workshop are not stored abo…" at bounding box center [185, 175] width 5 height 5
radio input "true"
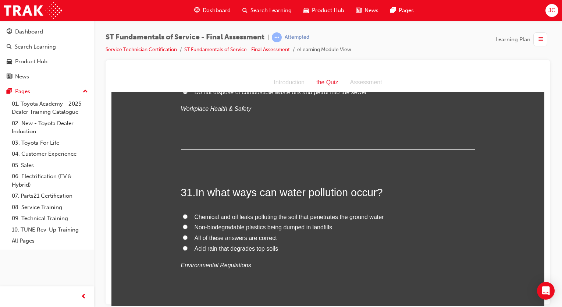
scroll to position [4959, 0]
click at [282, 213] on span "Chemical and oil leaks polluting the soil that penetrates the ground water" at bounding box center [288, 216] width 189 height 6
click at [187, 214] on input "Chemical and oil leaks polluting the soil that penetrates the ground water" at bounding box center [185, 216] width 5 height 5
radio input "true"
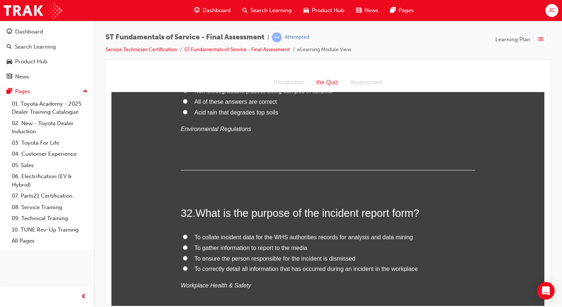
scroll to position [5117, 0]
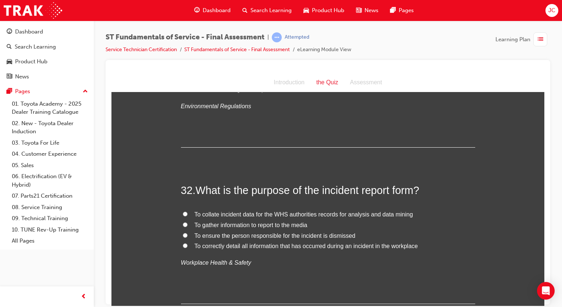
click at [298, 243] on span "To correctly detail all information that has occurred during an incident in the…" at bounding box center [305, 245] width 223 height 6
click at [187, 243] on input "To correctly detail all information that has occurred during an incident in the…" at bounding box center [185, 245] width 5 height 5
radio input "true"
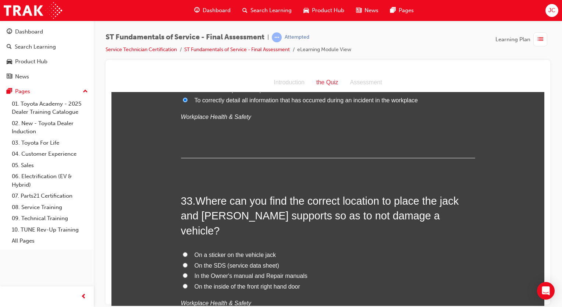
scroll to position [5264, 0]
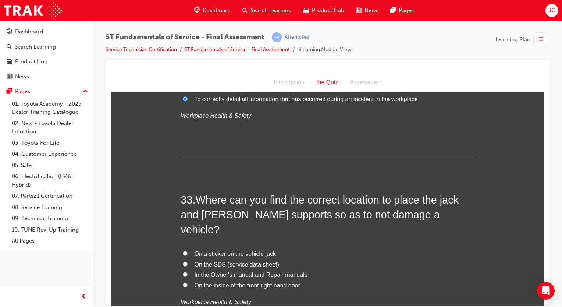
click at [183, 282] on input "On the inside of the front right hand door" at bounding box center [185, 284] width 5 height 5
radio input "true"
click at [184, 269] on label "In the Owner's manual and Repair manuals" at bounding box center [328, 274] width 294 height 11
click at [184, 271] on input "In the Owner's manual and Repair manuals" at bounding box center [185, 273] width 5 height 5
radio input "true"
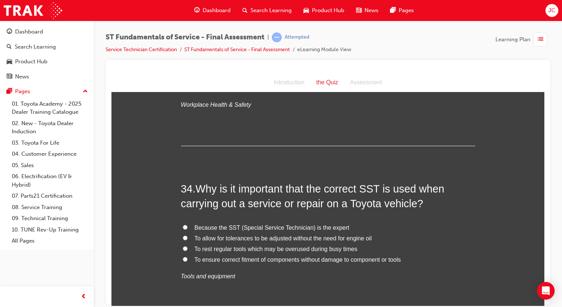
scroll to position [5467, 0]
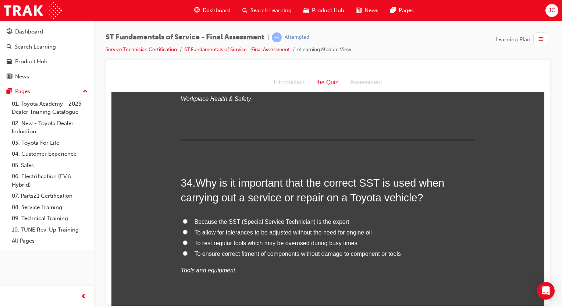
click at [266, 250] on span "To ensure correct fitment of components without damage to component or tools" at bounding box center [297, 253] width 206 height 6
click at [187, 250] on input "To ensure correct fitment of components without damage to component or tools" at bounding box center [185, 252] width 5 height 5
radio input "true"
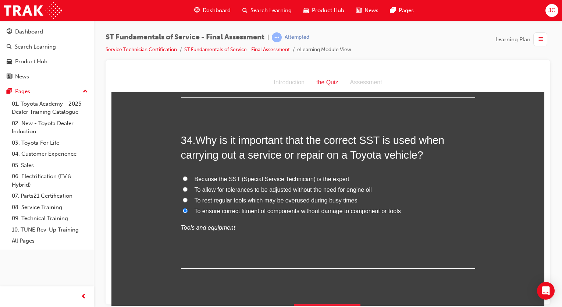
scroll to position [5511, 0]
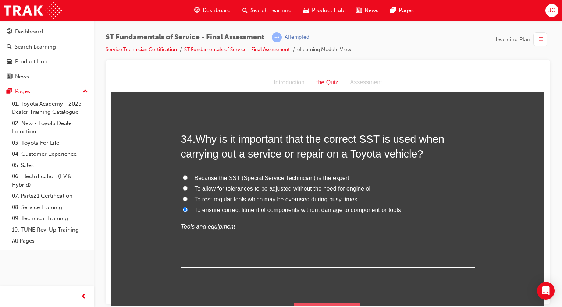
click at [333, 302] on button "Submit Answers" at bounding box center [327, 312] width 67 height 21
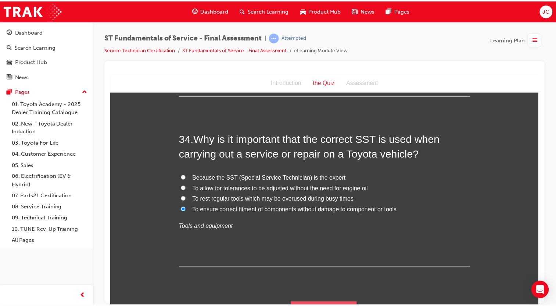
scroll to position [0, 0]
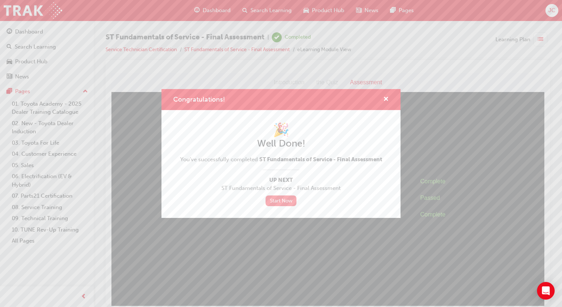
click at [282, 200] on link "Start Now" at bounding box center [280, 200] width 31 height 11
click at [287, 173] on div "🎉 Well Done! You've successfully completed ST Fundamentals of Service - Final A…" at bounding box center [281, 164] width 202 height 84
click at [285, 200] on link "Start Now" at bounding box center [280, 200] width 31 height 11
click at [290, 207] on div "🎉 Well Done! You've successfully completed ST Fundamentals of Service - Final A…" at bounding box center [280, 164] width 239 height 108
click at [286, 202] on link "Start Now" at bounding box center [280, 200] width 31 height 11
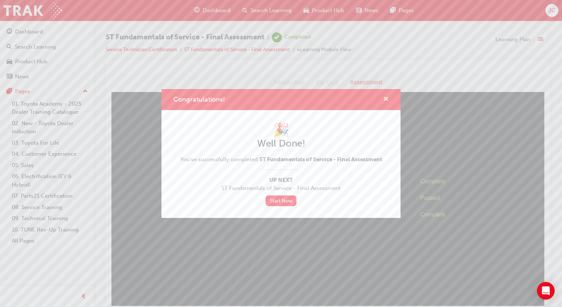
click at [384, 97] on span "cross-icon" at bounding box center [386, 99] width 6 height 7
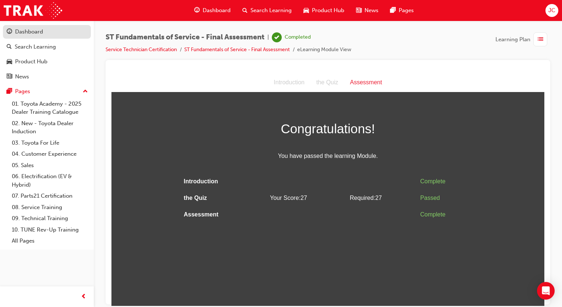
click at [21, 26] on link "Dashboard" at bounding box center [47, 32] width 88 height 14
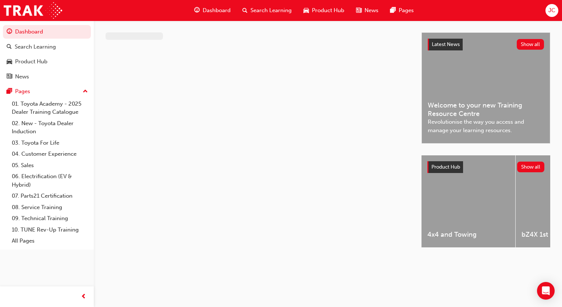
click at [175, 126] on div at bounding box center [263, 146] width 316 height 228
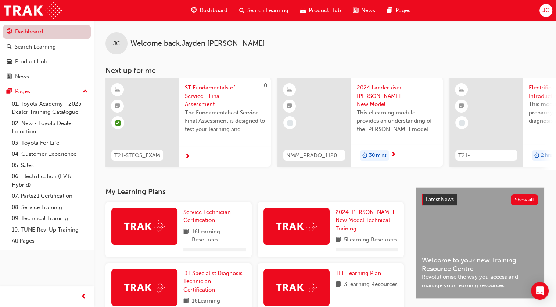
click at [43, 33] on link "Dashboard" at bounding box center [47, 32] width 88 height 14
drag, startPoint x: 43, startPoint y: 33, endPoint x: 92, endPoint y: 254, distance: 226.4
click at [92, 254] on div "Dashboard Search Learning Product Hub News Pages Pages 01. Toyota Academy - 202…" at bounding box center [47, 144] width 94 height 288
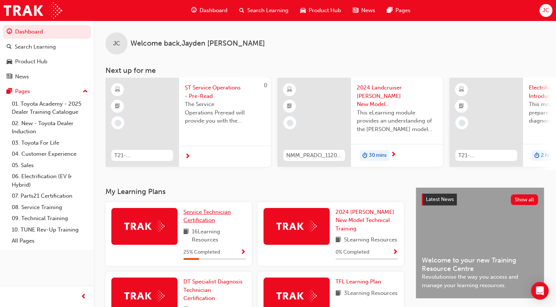
click at [198, 219] on span "Service Technician Certification" at bounding box center [206, 215] width 47 height 15
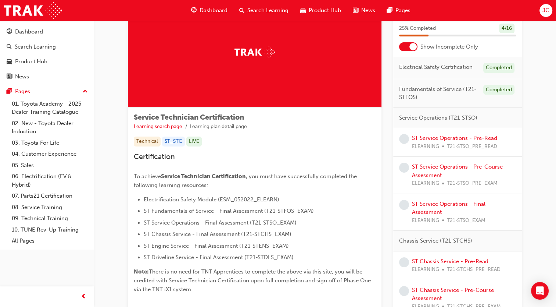
scroll to position [42, 0]
